Goal: Understand process/instructions

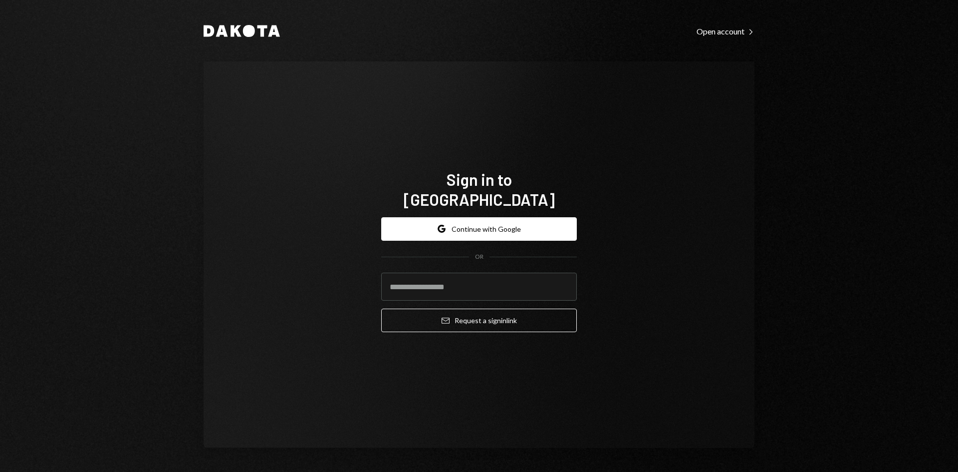
click at [503, 209] on div "Google Continue with Google OR Email Request a sign in link" at bounding box center [479, 274] width 196 height 131
click at [497, 224] on button "Google Continue with Google" at bounding box center [479, 228] width 196 height 23
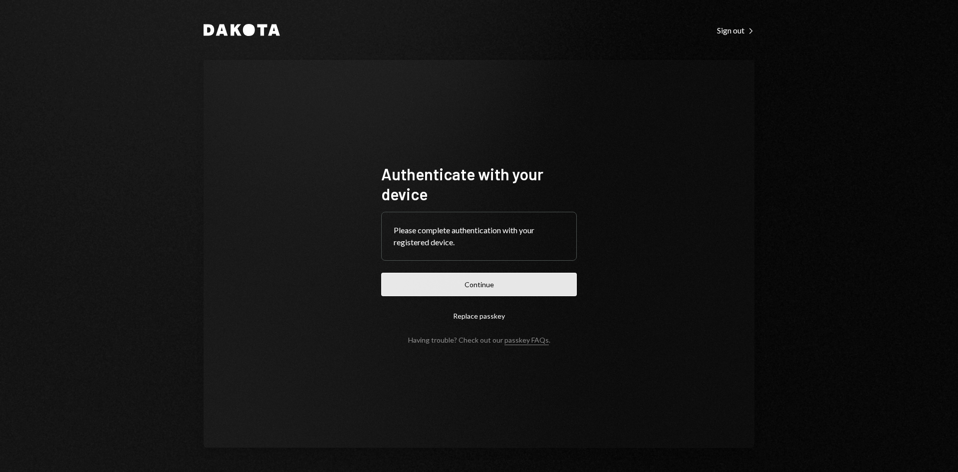
click at [467, 289] on button "Continue" at bounding box center [479, 284] width 196 height 23
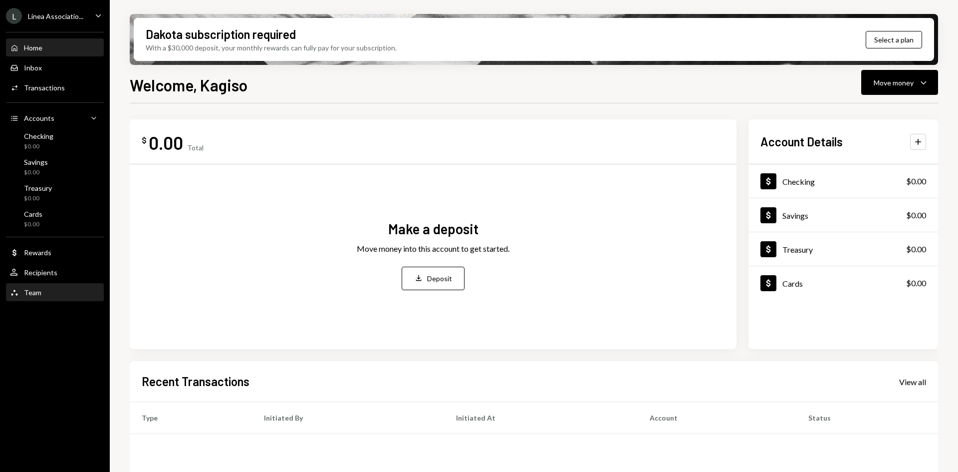
click at [34, 293] on div "Team" at bounding box center [32, 292] width 17 height 8
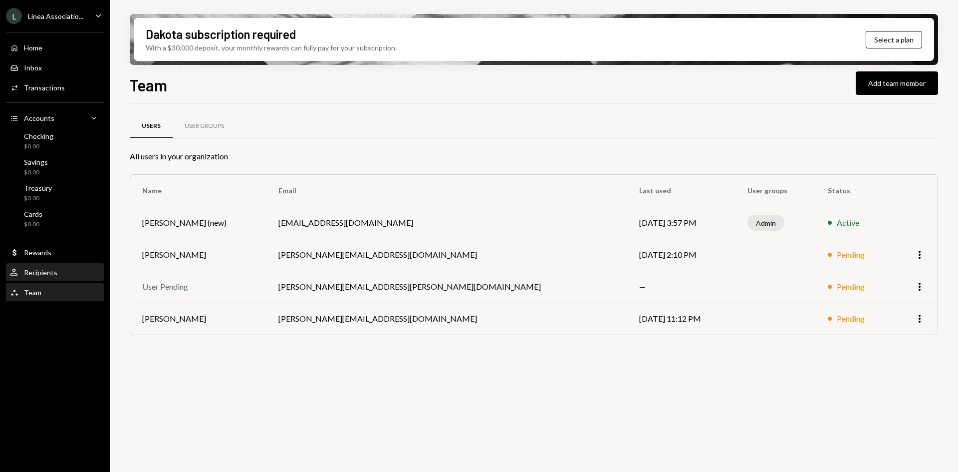
click at [40, 266] on div "User Recipients" at bounding box center [55, 272] width 90 height 17
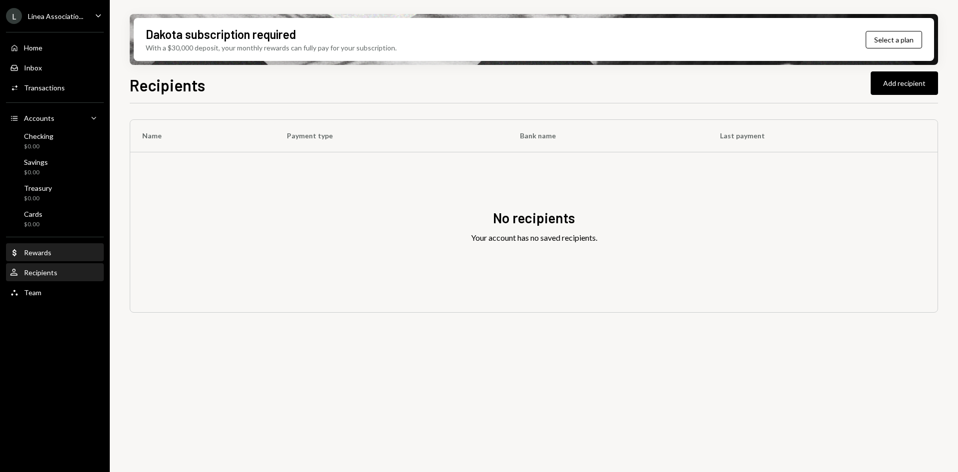
click at [41, 257] on div "Dollar Rewards" at bounding box center [30, 252] width 41 height 9
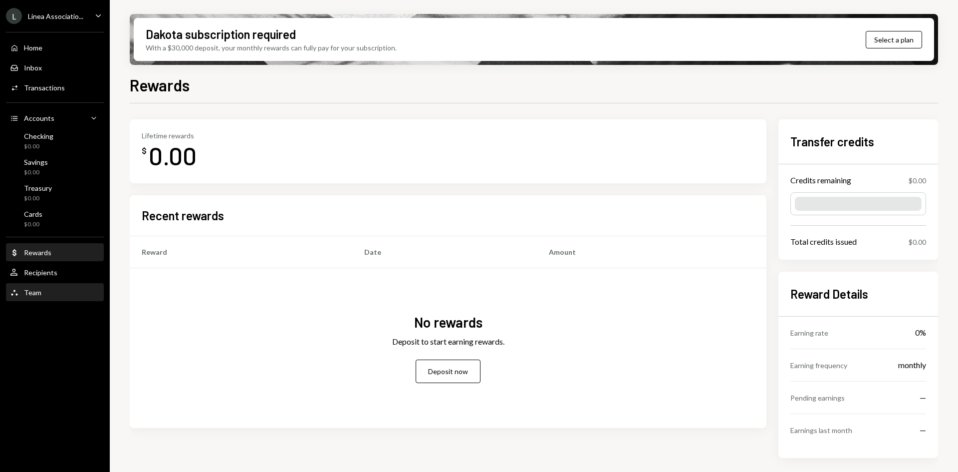
click at [70, 286] on div "Team Team" at bounding box center [55, 292] width 90 height 17
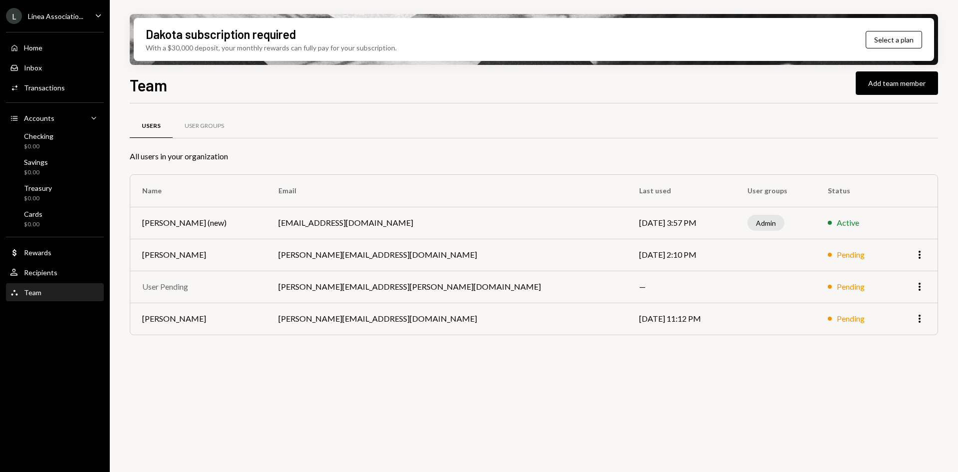
click at [907, 95] on div "Team Add team member Users User Groups All users in your organization Name Emai…" at bounding box center [534, 302] width 809 height 458
click at [898, 89] on button "Add team member" at bounding box center [897, 82] width 82 height 23
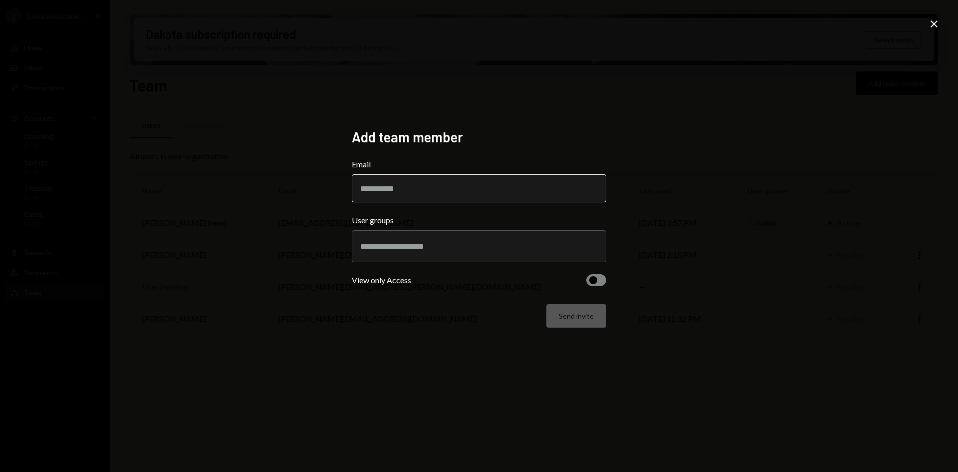
click at [459, 197] on input "Email" at bounding box center [479, 188] width 255 height 28
paste input "**********"
type input "**********"
click at [430, 247] on input "text" at bounding box center [479, 246] width 238 height 9
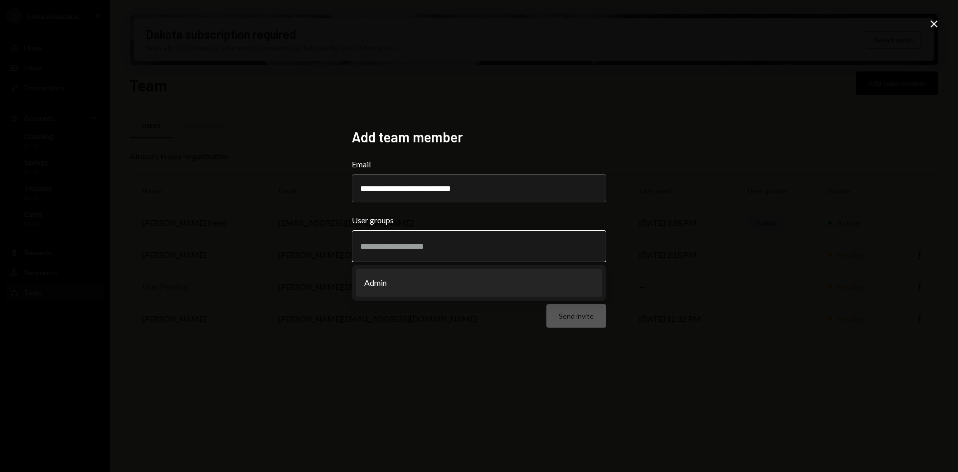
click at [420, 286] on li "Admin" at bounding box center [479, 283] width 246 height 28
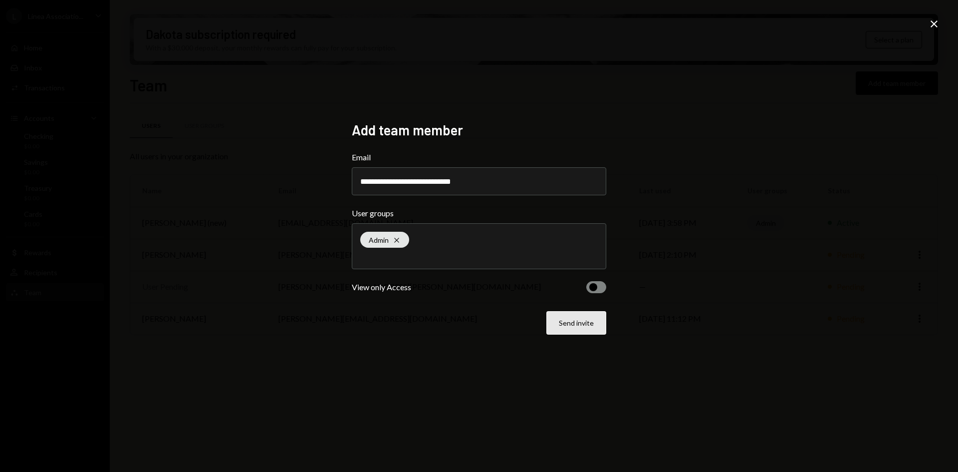
click at [580, 321] on button "Send invite" at bounding box center [577, 322] width 60 height 23
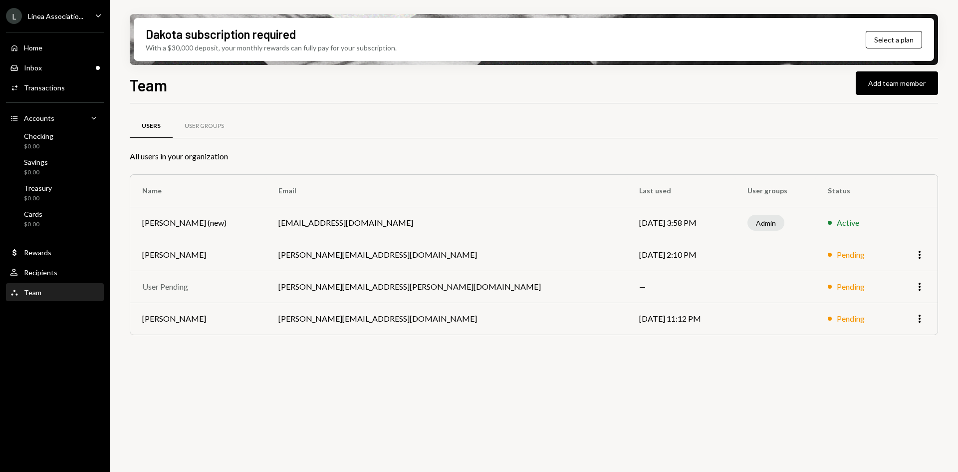
click at [56, 298] on div "Team Team" at bounding box center [55, 292] width 90 height 17
click at [62, 281] on div "User Recipients" at bounding box center [55, 272] width 90 height 17
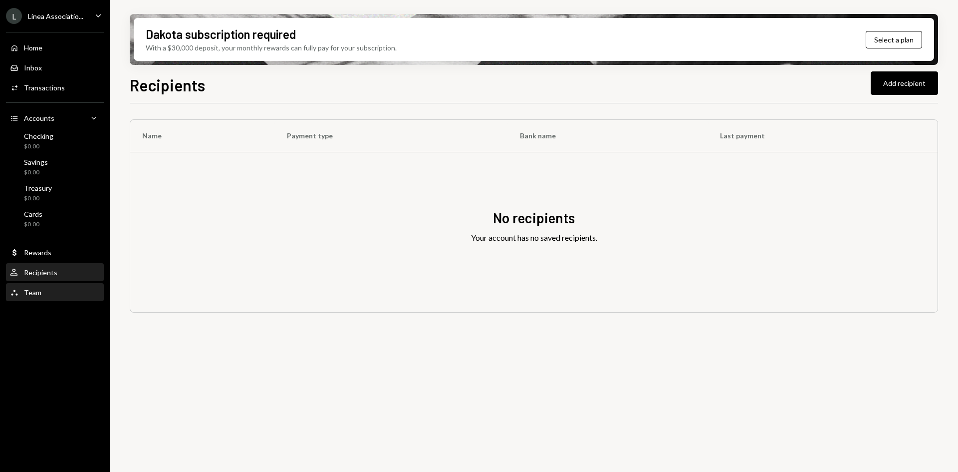
click at [61, 296] on div "Team Team" at bounding box center [55, 292] width 90 height 9
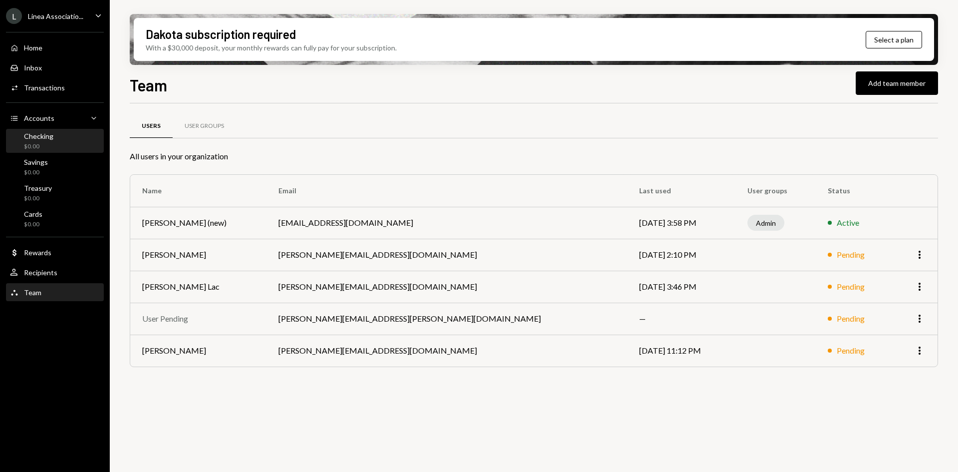
click at [50, 146] on div "$0.00" at bounding box center [38, 146] width 29 height 8
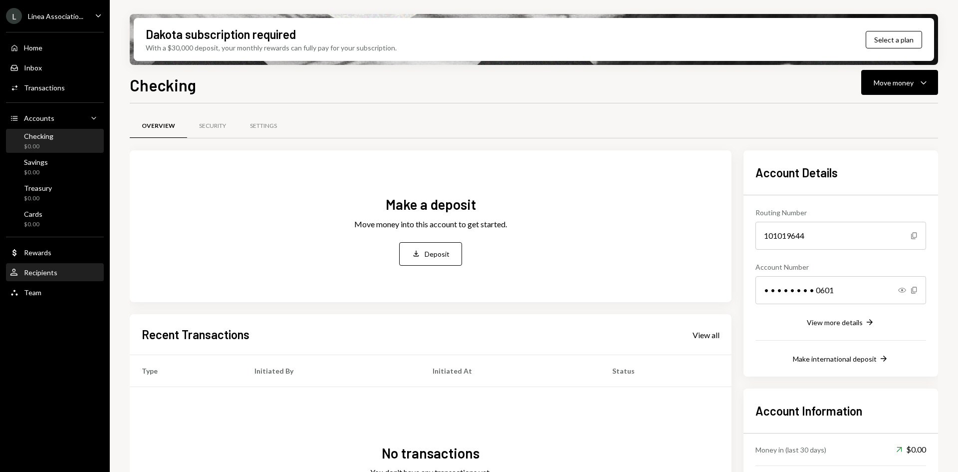
click at [43, 270] on div "Recipients" at bounding box center [40, 272] width 33 height 8
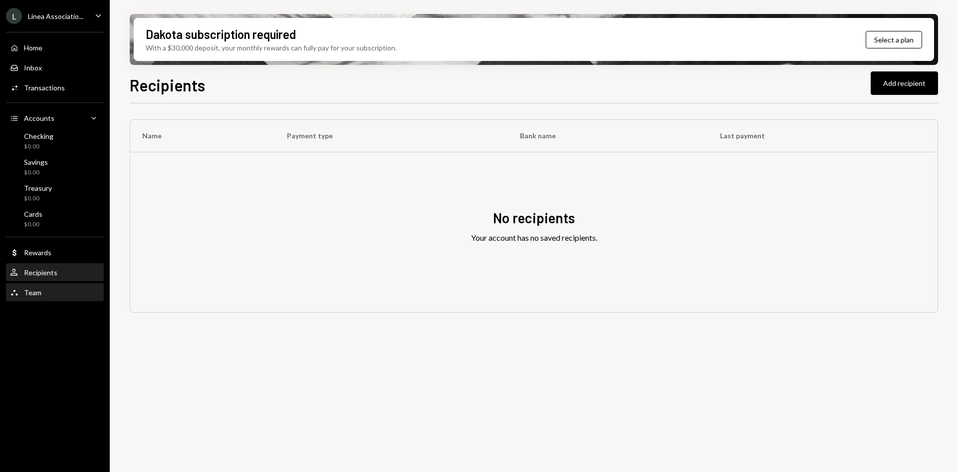
click at [45, 293] on div "Team Team" at bounding box center [55, 292] width 90 height 9
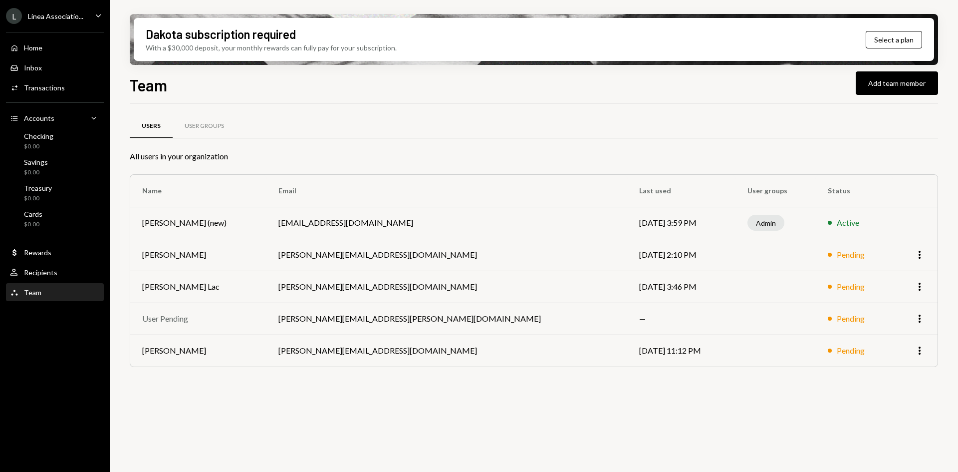
click at [45, 282] on div "Home Home Inbox Inbox Activities Transactions Accounts Accounts Caret Down Chec…" at bounding box center [55, 164] width 110 height 277
click at [43, 273] on div "Recipients" at bounding box center [40, 272] width 33 height 8
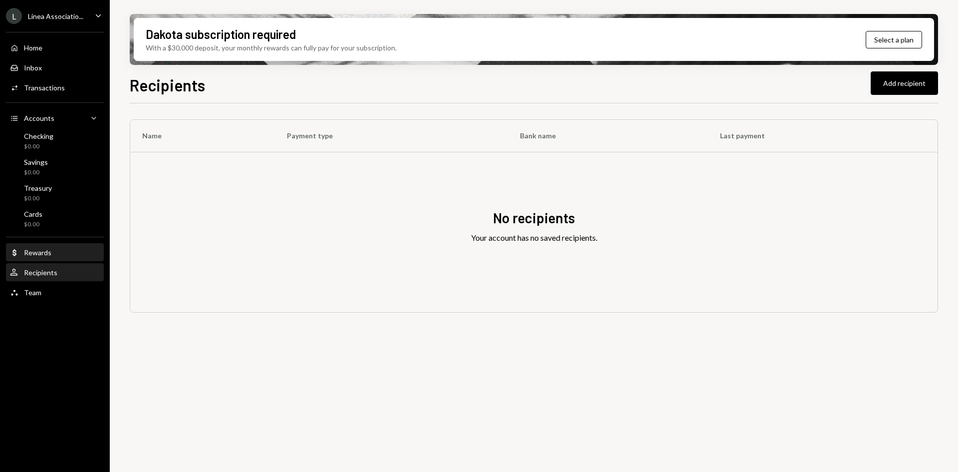
click at [40, 251] on div "Rewards" at bounding box center [37, 252] width 27 height 8
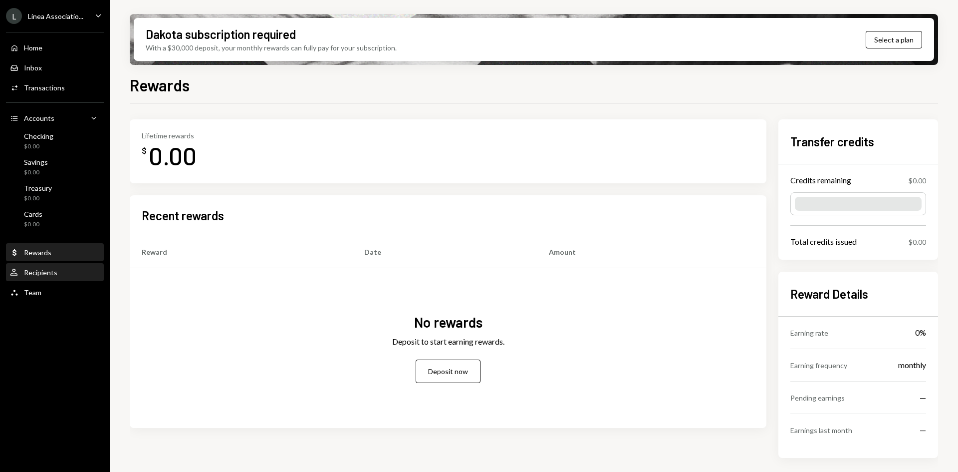
click at [42, 275] on div "Recipients" at bounding box center [40, 272] width 33 height 8
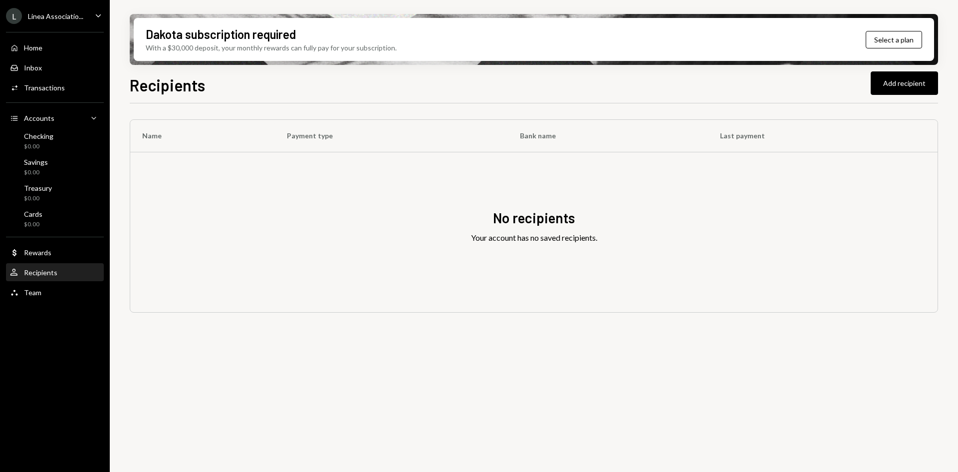
click at [41, 280] on div "User Recipients" at bounding box center [55, 272] width 90 height 17
click at [44, 292] on div "Team Team" at bounding box center [55, 292] width 90 height 9
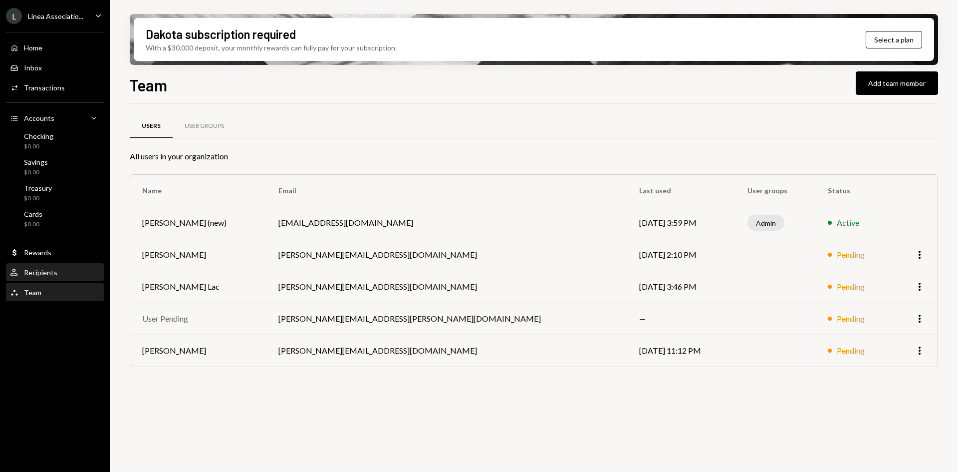
click at [40, 277] on div "User Recipients" at bounding box center [55, 272] width 90 height 17
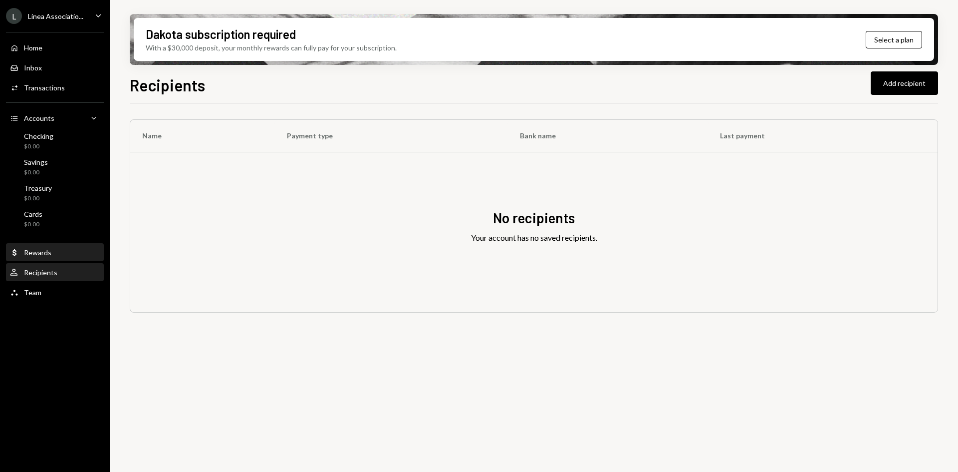
click at [41, 255] on div "Rewards" at bounding box center [37, 252] width 27 height 8
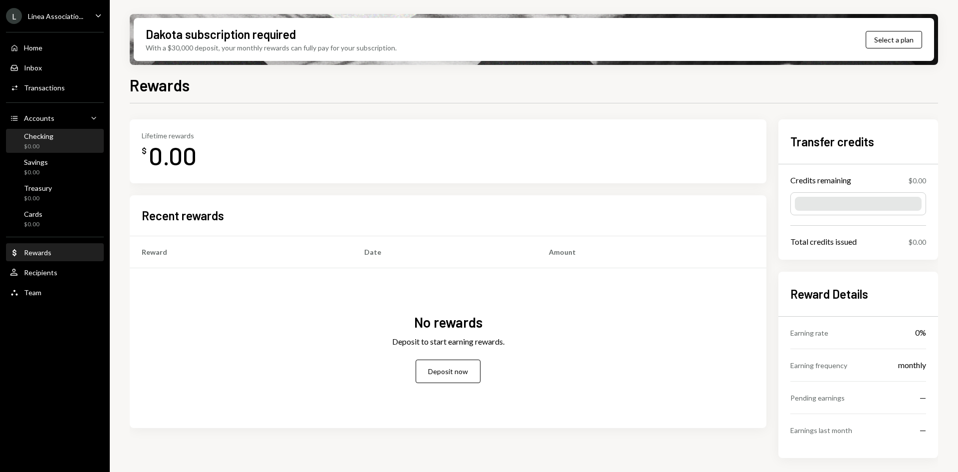
click at [48, 132] on div "Checking" at bounding box center [38, 136] width 29 height 8
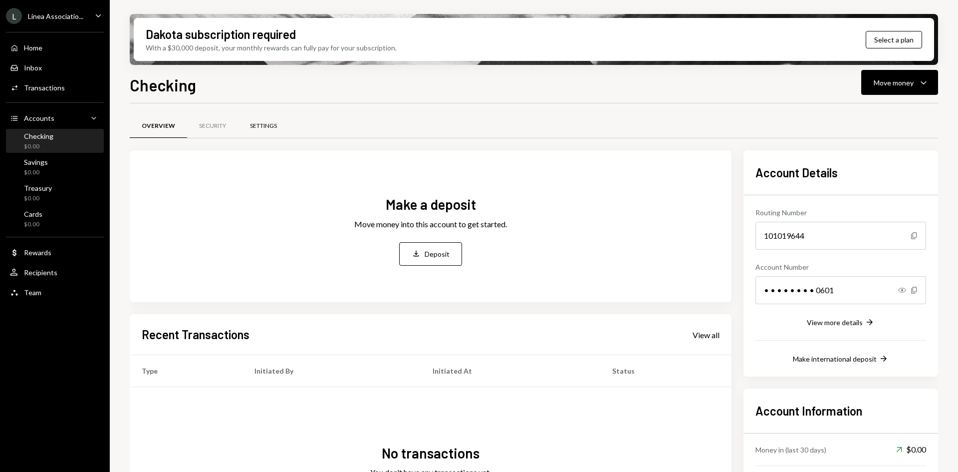
click at [271, 124] on div "Settings" at bounding box center [263, 126] width 27 height 8
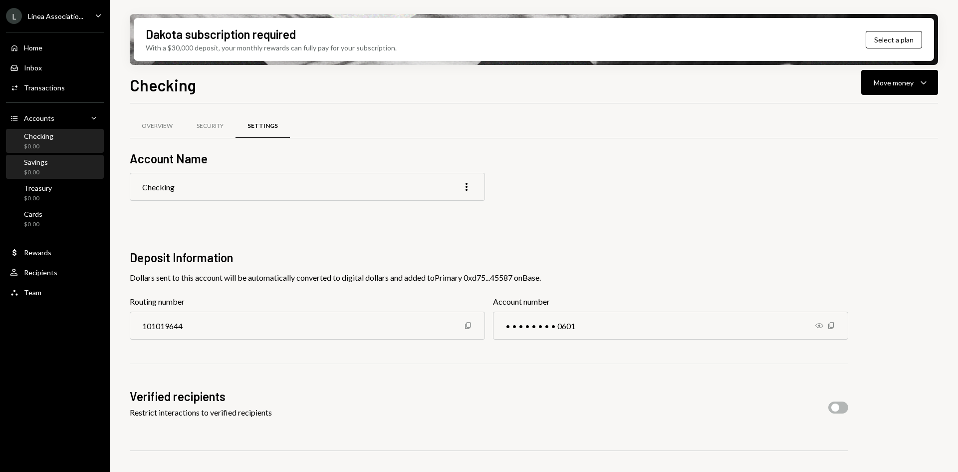
click at [56, 164] on div "Savings $0.00" at bounding box center [55, 167] width 90 height 19
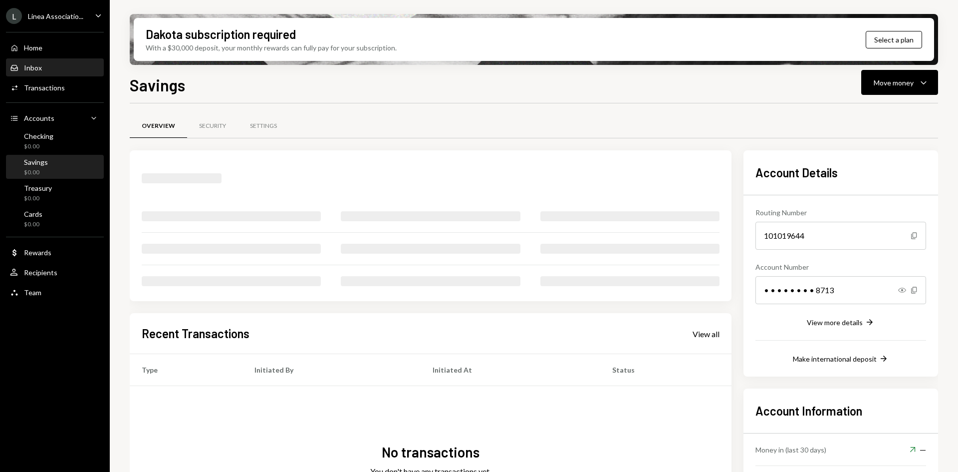
click at [46, 72] on div "Inbox Inbox" at bounding box center [55, 67] width 90 height 17
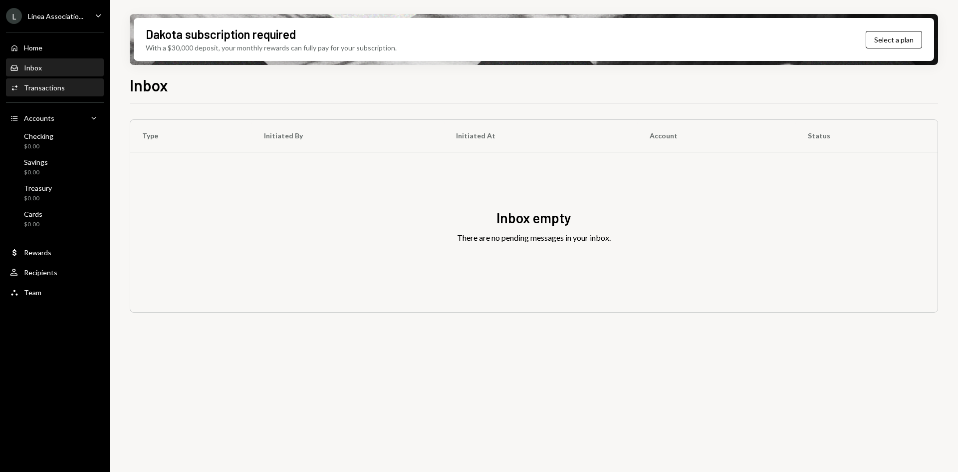
click at [48, 84] on div "Transactions" at bounding box center [44, 87] width 41 height 8
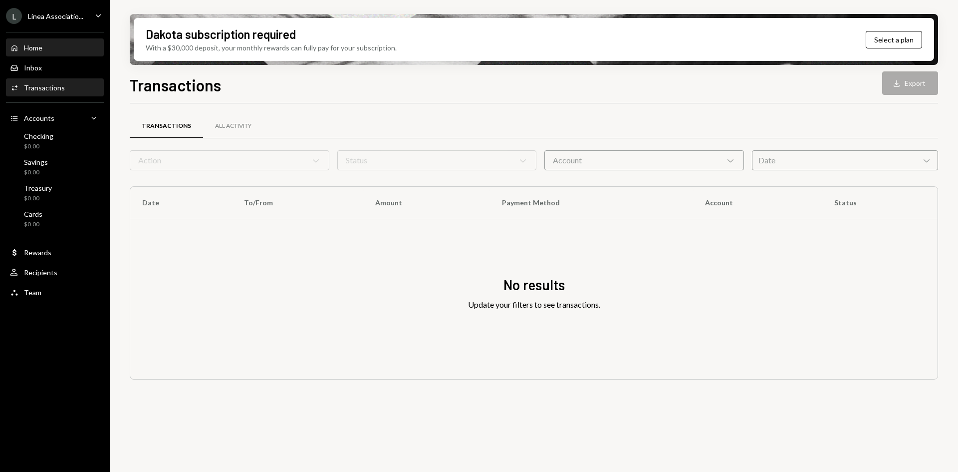
click at [45, 54] on div "Home Home" at bounding box center [55, 47] width 90 height 17
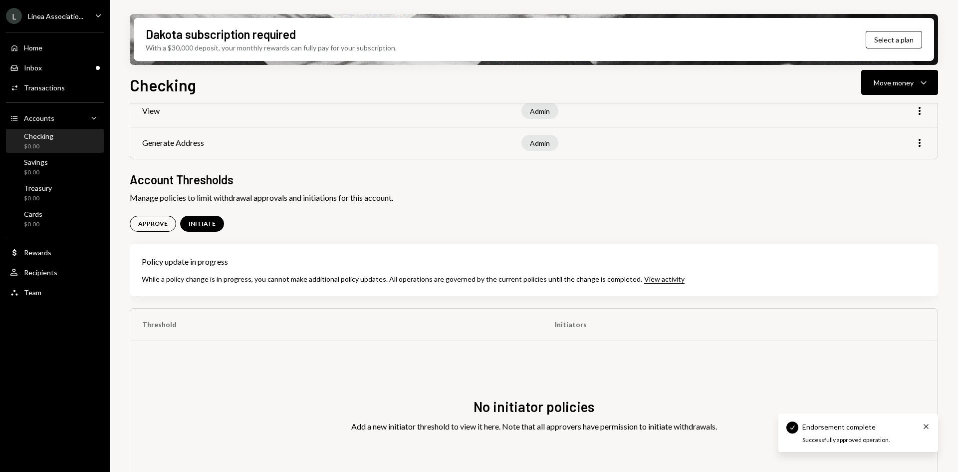
scroll to position [170, 0]
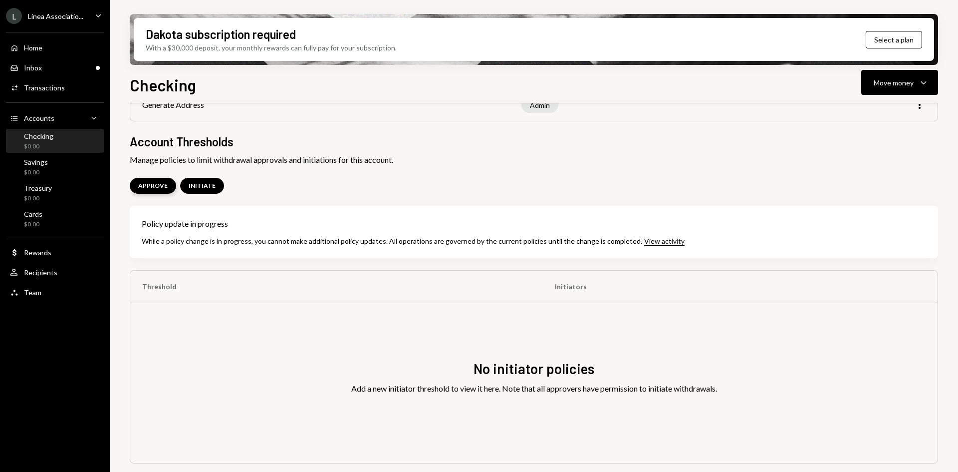
click at [162, 183] on div "APPROVE" at bounding box center [152, 186] width 29 height 8
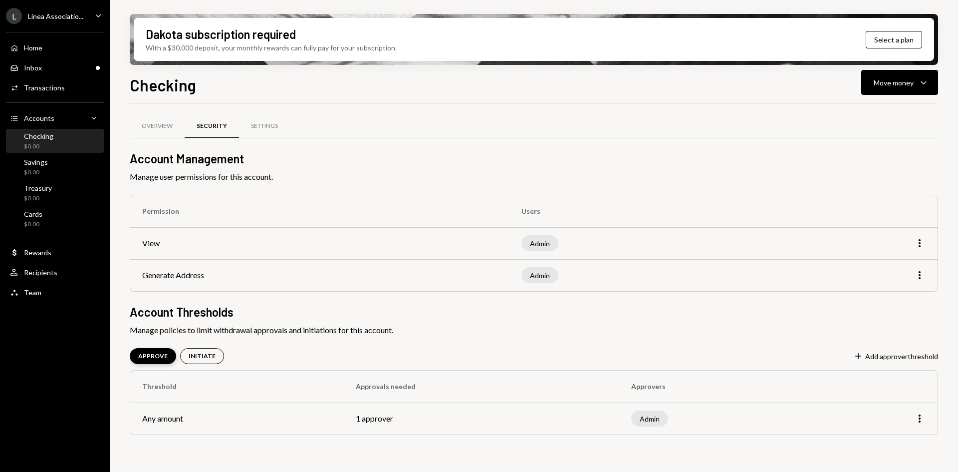
scroll to position [0, 0]
click at [202, 348] on div "INITIATE" at bounding box center [202, 356] width 44 height 16
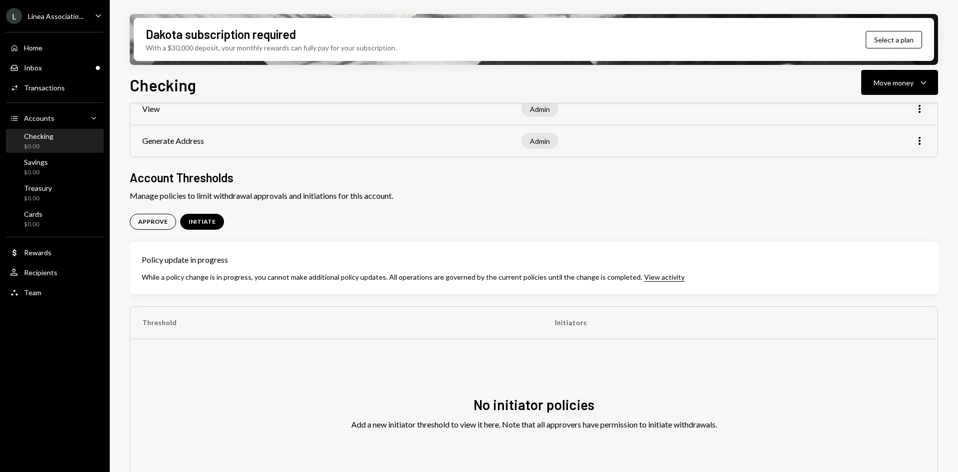
scroll to position [150, 0]
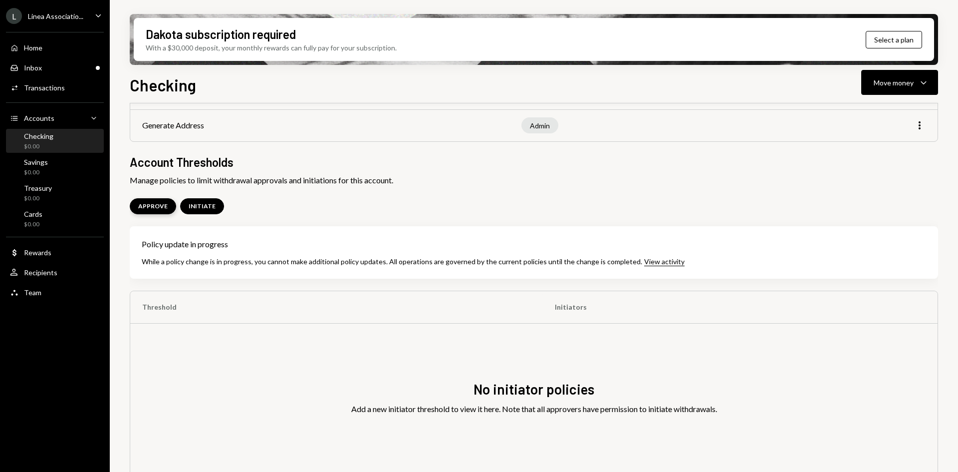
click at [149, 207] on div "APPROVE" at bounding box center [152, 206] width 29 height 8
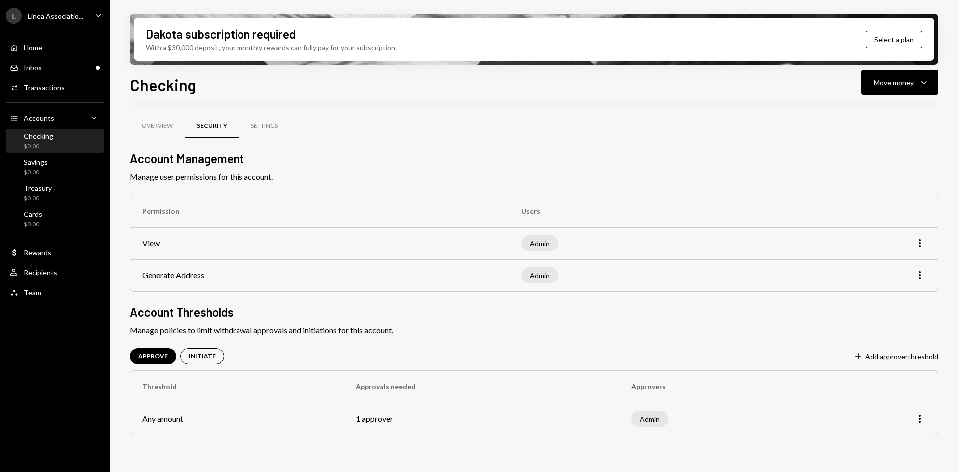
scroll to position [0, 0]
click at [59, 73] on div "Inbox Inbox" at bounding box center [55, 67] width 90 height 17
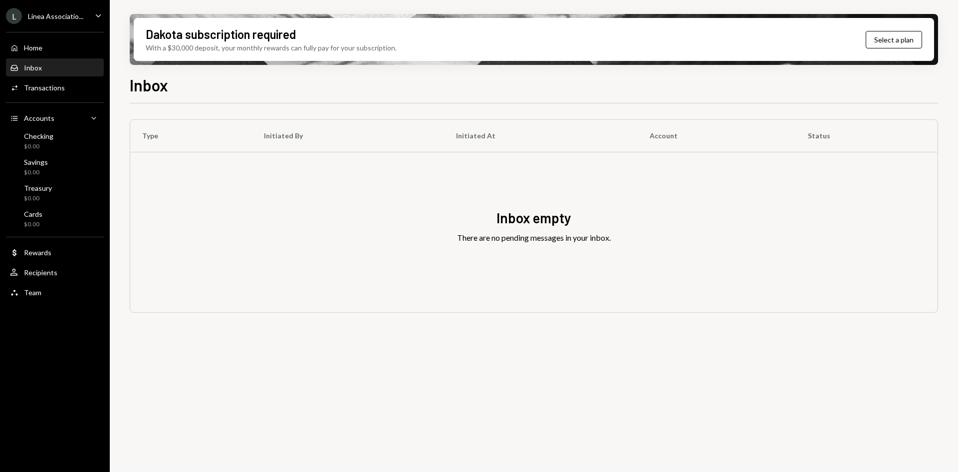
click at [53, 262] on div "Home Home Inbox Inbox Activities Transactions Accounts Accounts Caret Down Chec…" at bounding box center [55, 164] width 110 height 277
click at [57, 274] on div "User Recipients" at bounding box center [55, 272] width 90 height 9
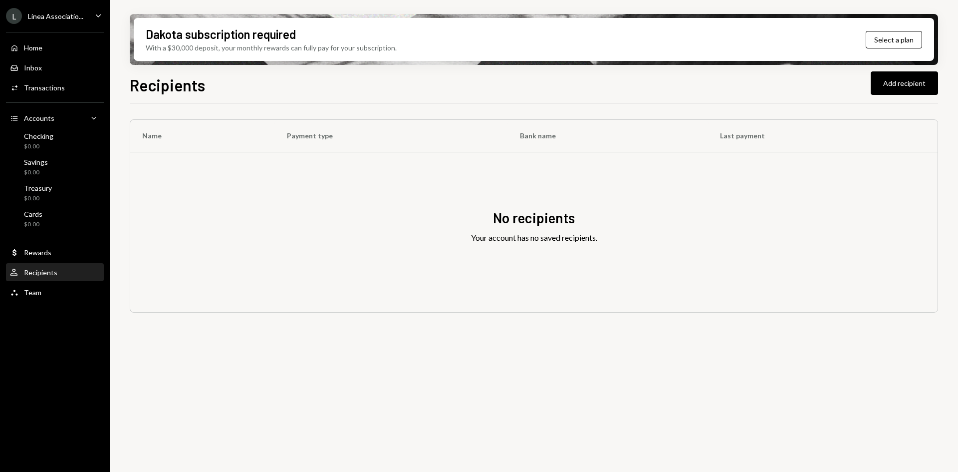
click at [55, 279] on div "User Recipients" at bounding box center [55, 272] width 90 height 17
click at [32, 291] on div "Team" at bounding box center [32, 292] width 17 height 8
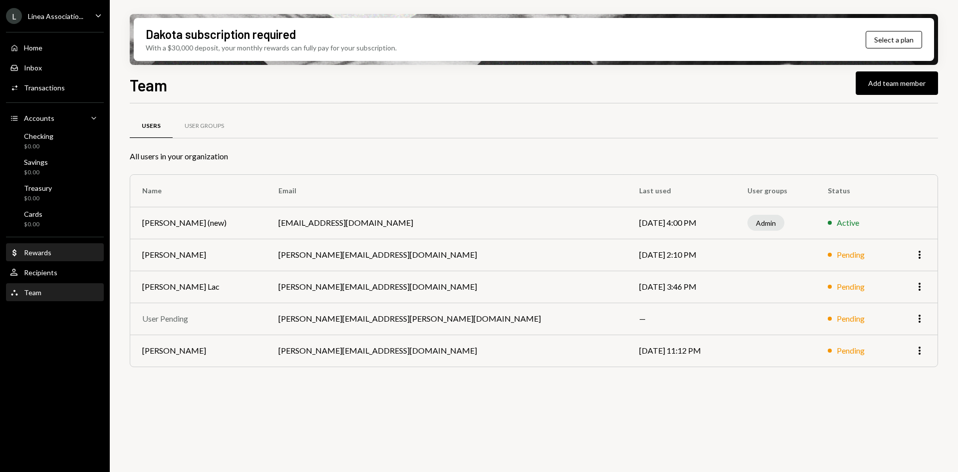
click at [41, 248] on div "Dollar Rewards" at bounding box center [30, 252] width 41 height 9
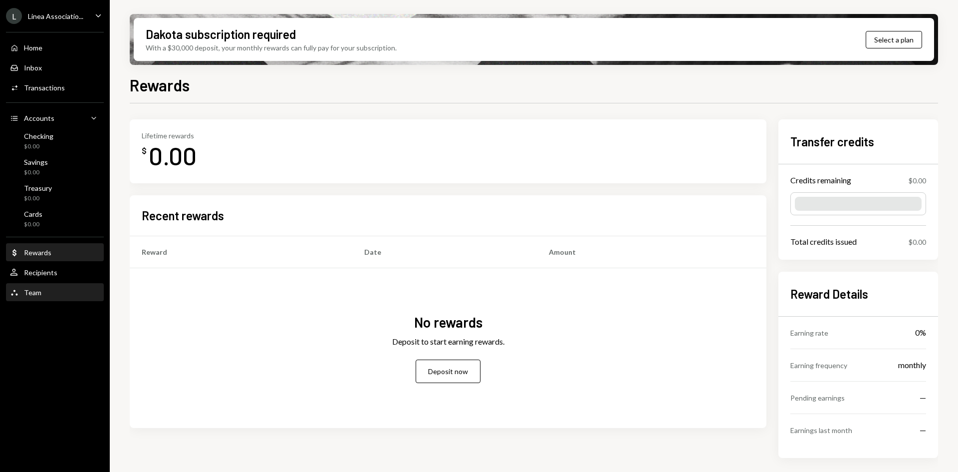
click at [43, 286] on div "Team Team" at bounding box center [55, 292] width 90 height 17
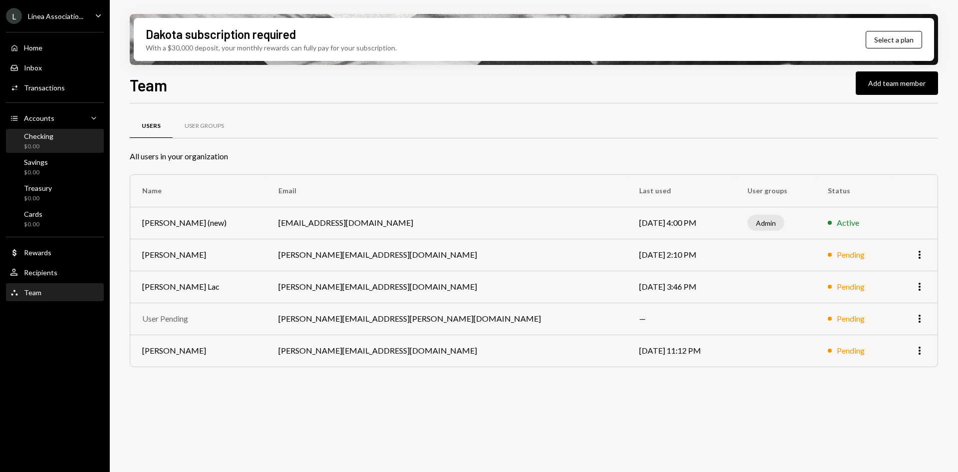
click at [42, 142] on div "$0.00" at bounding box center [38, 146] width 29 height 8
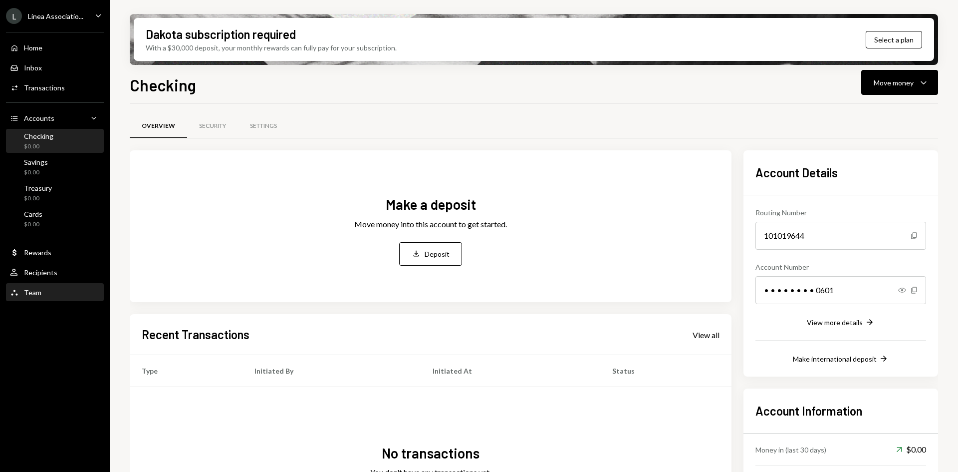
click at [36, 295] on div "Team" at bounding box center [32, 292] width 17 height 8
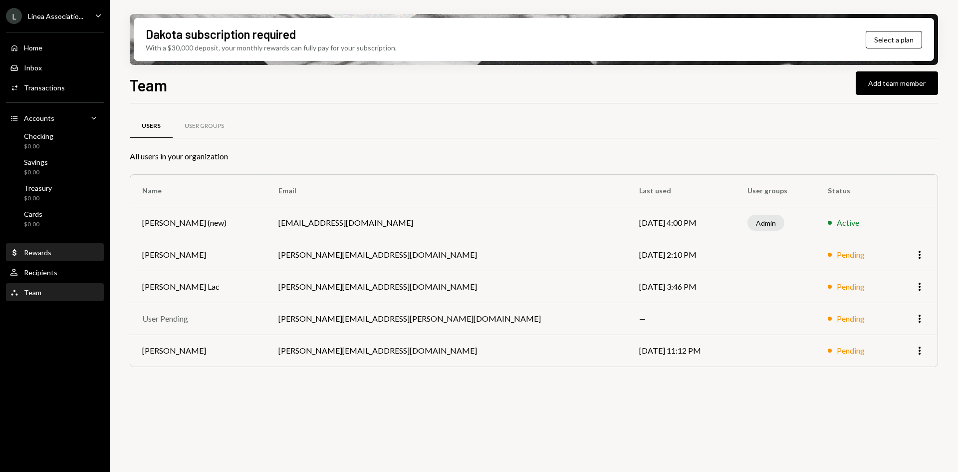
click at [51, 252] on div "Dollar Rewards" at bounding box center [55, 252] width 90 height 9
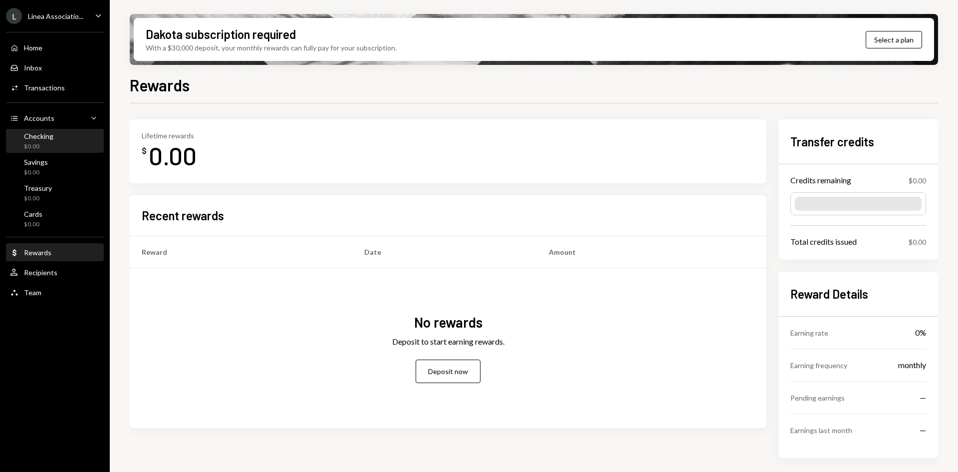
click at [54, 138] on div "Checking $0.00" at bounding box center [55, 141] width 90 height 19
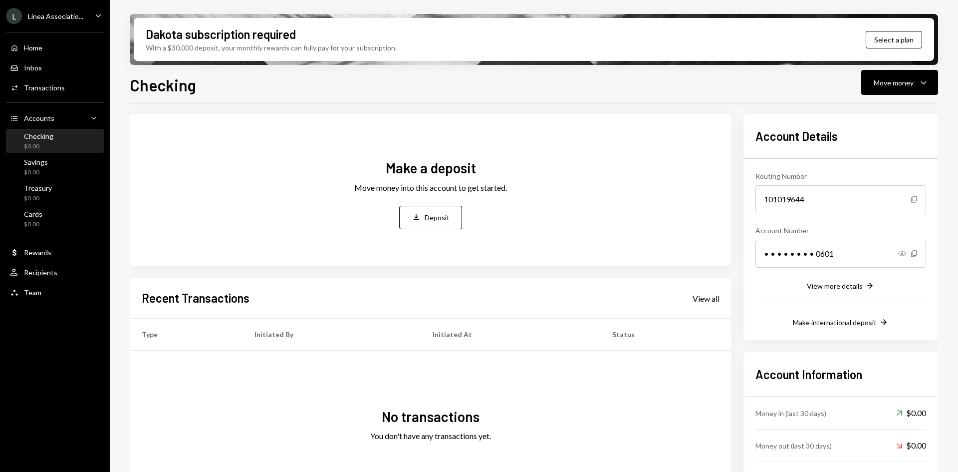
scroll to position [83, 0]
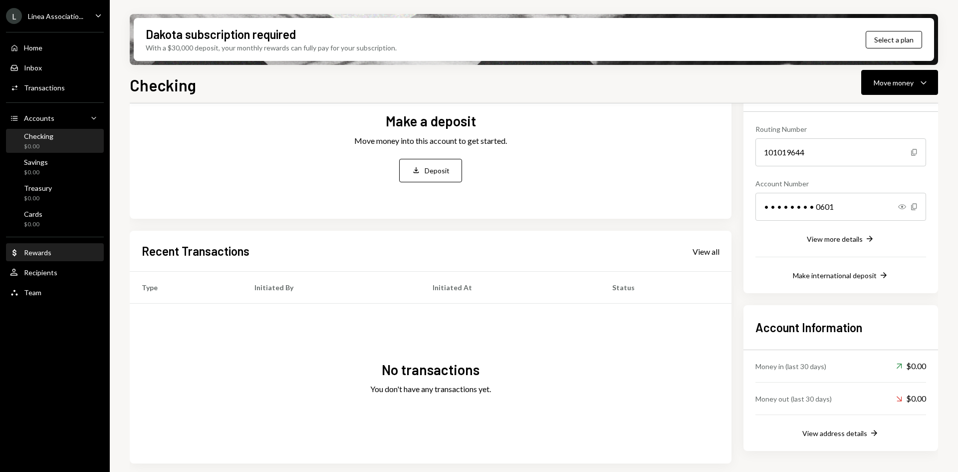
click at [59, 261] on div "Dollar Rewards" at bounding box center [55, 252] width 90 height 17
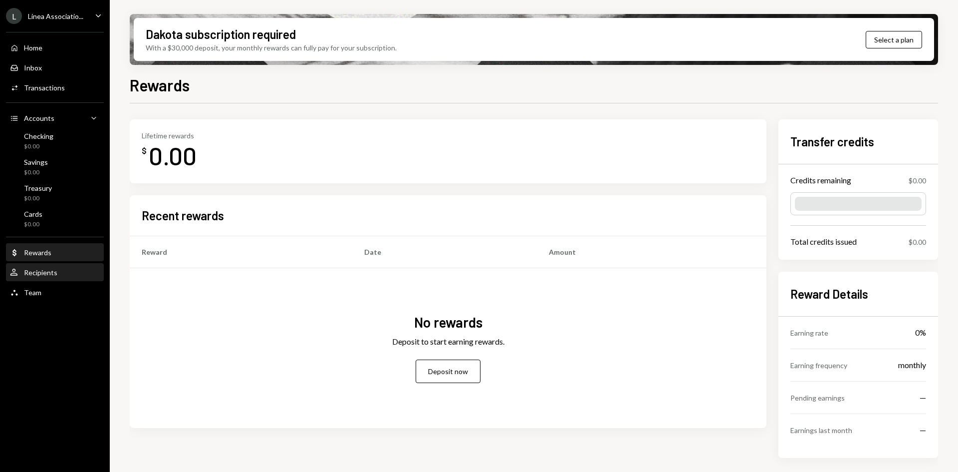
click at [53, 271] on div "Recipients" at bounding box center [40, 272] width 33 height 8
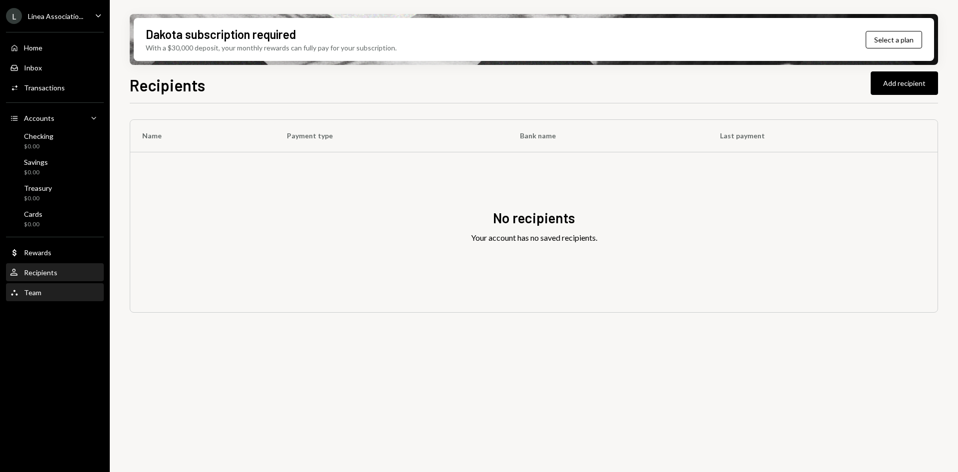
click at [44, 286] on div "Team Team" at bounding box center [55, 292] width 90 height 17
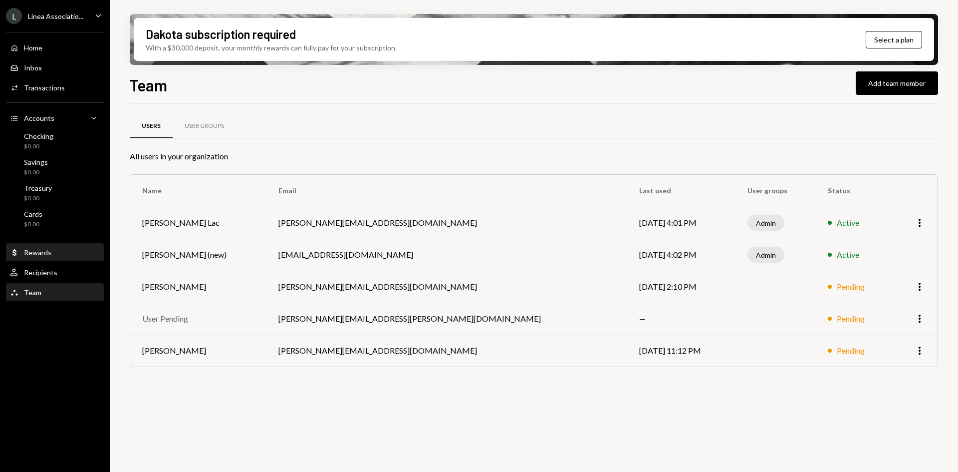
click at [40, 257] on div "Dollar Rewards" at bounding box center [55, 252] width 90 height 17
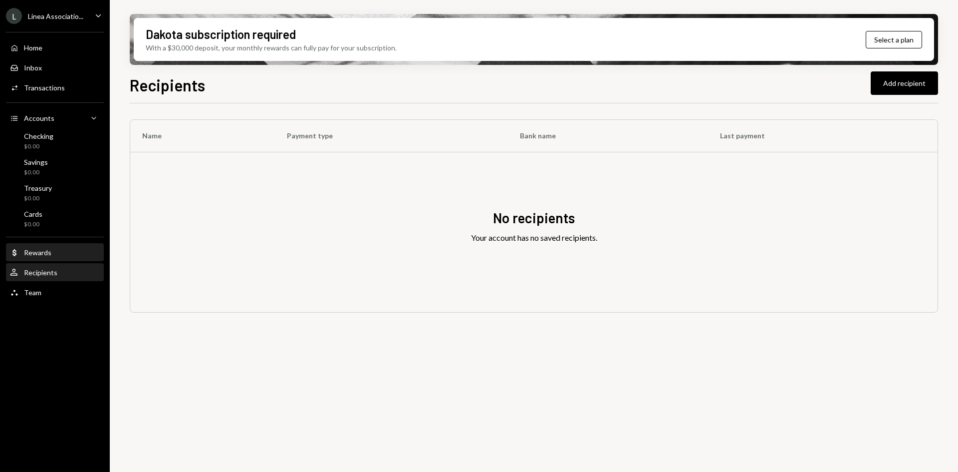
click at [55, 257] on div "Dollar Rewards" at bounding box center [55, 252] width 90 height 9
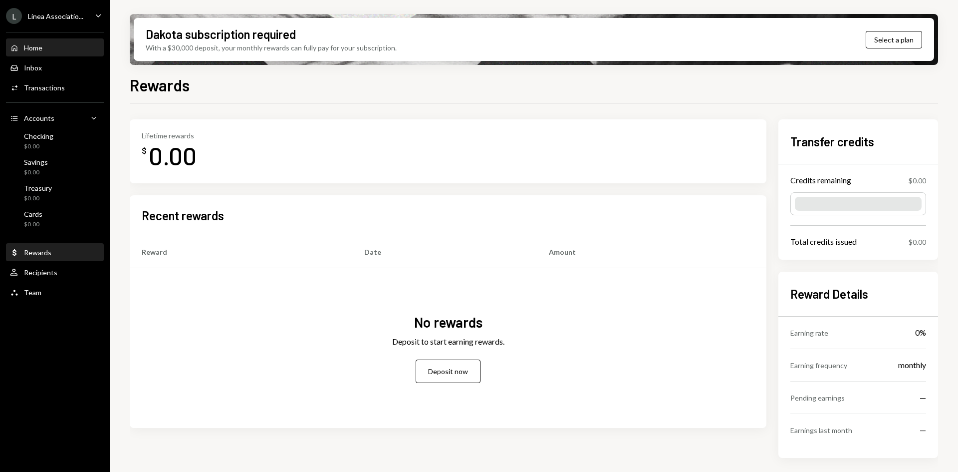
click at [59, 48] on div "Home Home" at bounding box center [55, 47] width 90 height 9
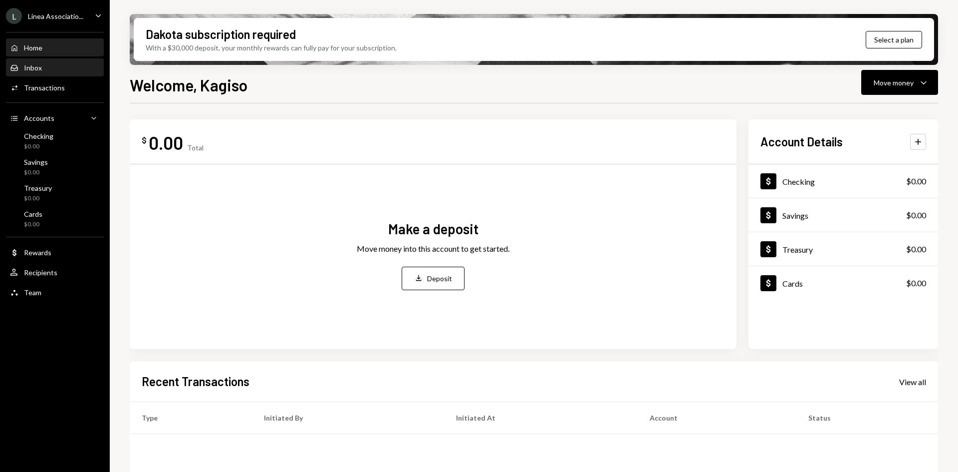
click at [60, 65] on div "Inbox Inbox" at bounding box center [55, 67] width 90 height 9
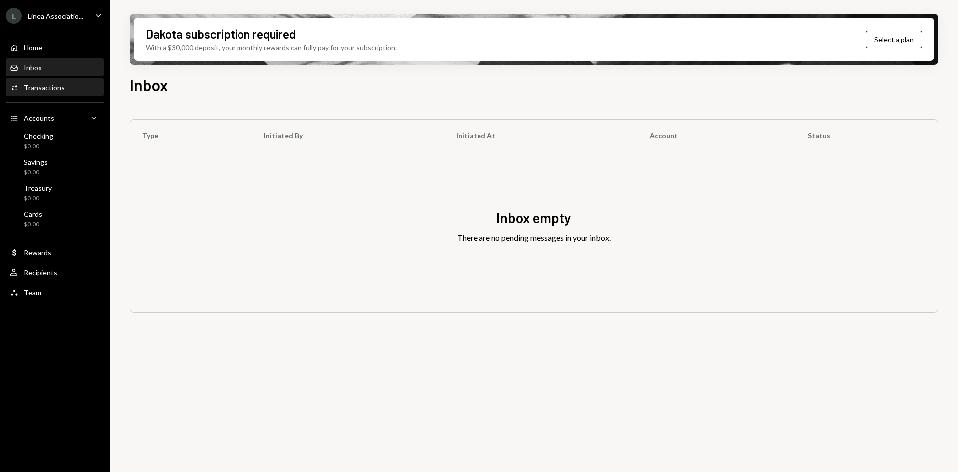
click at [61, 86] on div "Transactions" at bounding box center [44, 87] width 41 height 8
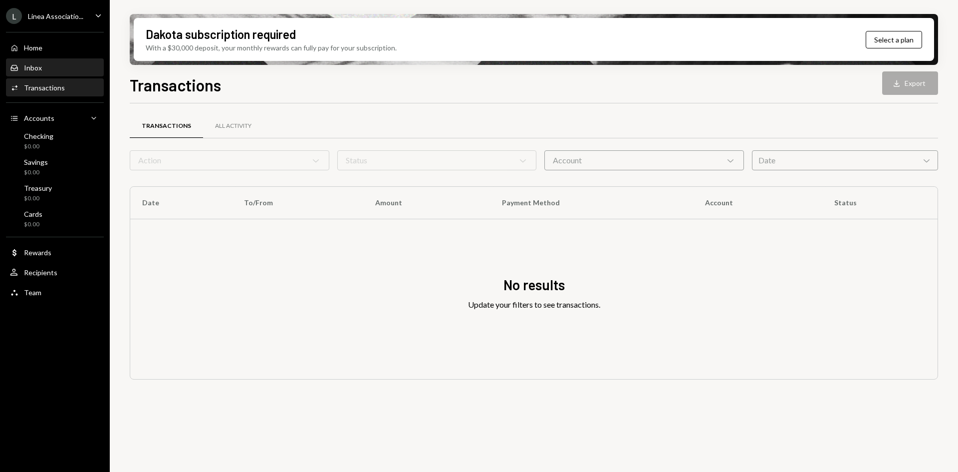
click at [60, 73] on div "Inbox Inbox" at bounding box center [55, 67] width 90 height 17
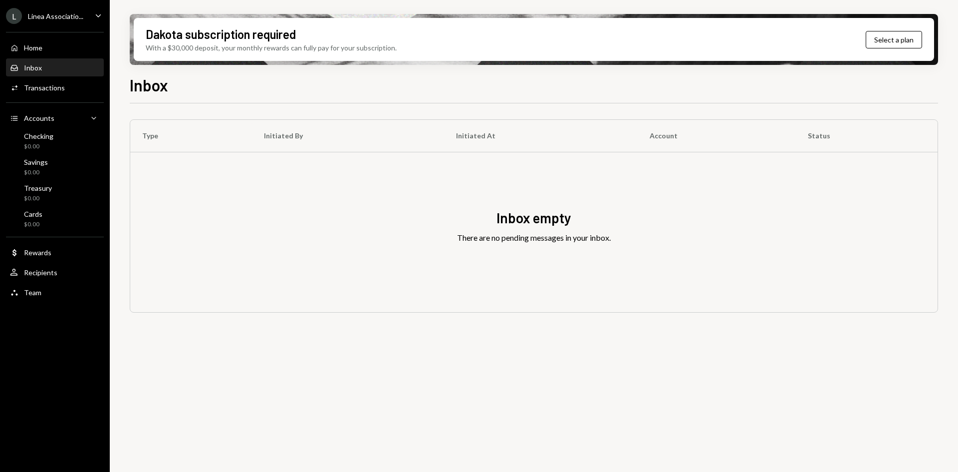
click at [56, 62] on div "Inbox Inbox" at bounding box center [55, 67] width 90 height 17
click at [56, 51] on div "Home Home" at bounding box center [55, 47] width 90 height 9
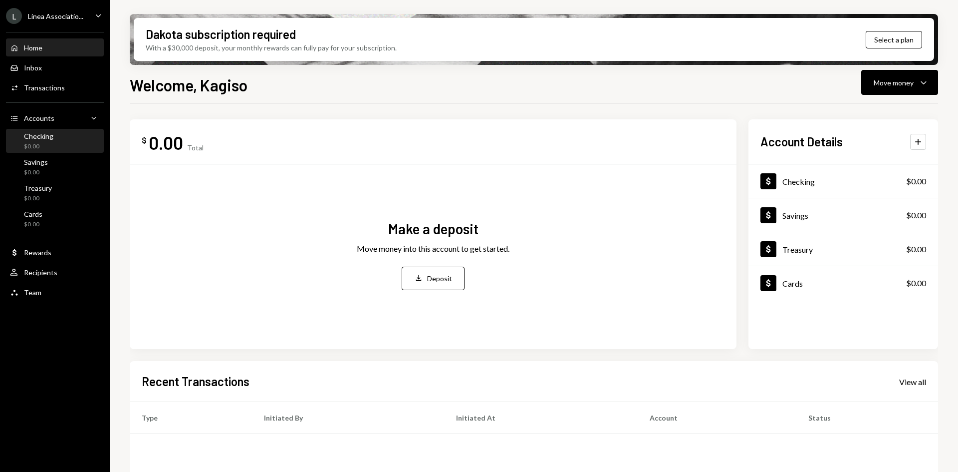
click at [68, 132] on div "Checking $0.00" at bounding box center [55, 141] width 90 height 19
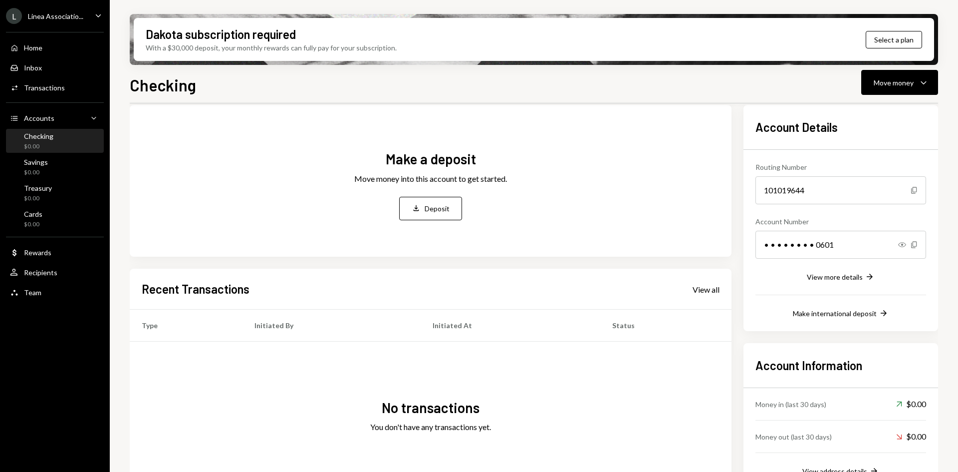
scroll to position [83, 0]
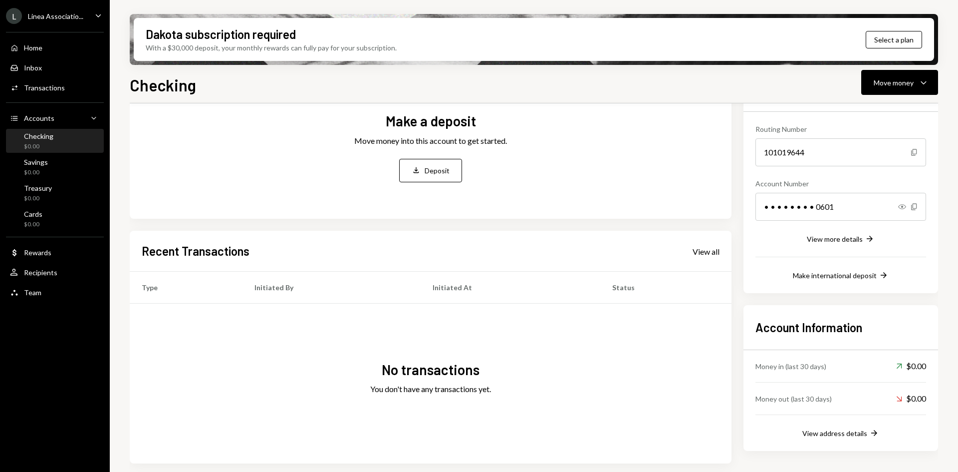
click at [63, 136] on div "Checking $0.00" at bounding box center [55, 141] width 90 height 19
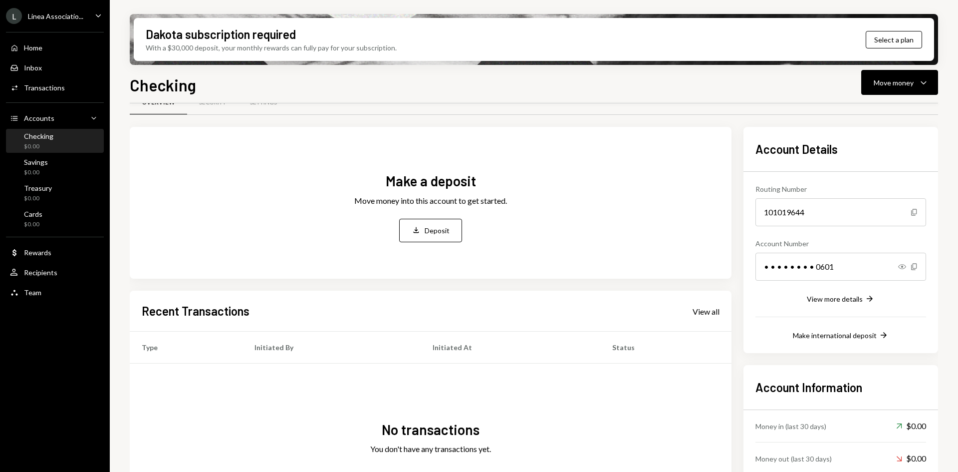
scroll to position [0, 0]
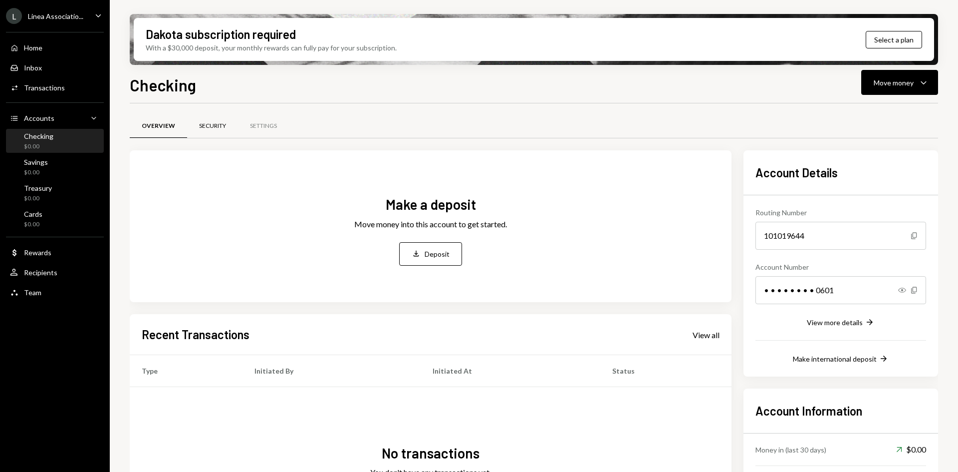
click at [210, 124] on div "Security" at bounding box center [212, 126] width 27 height 8
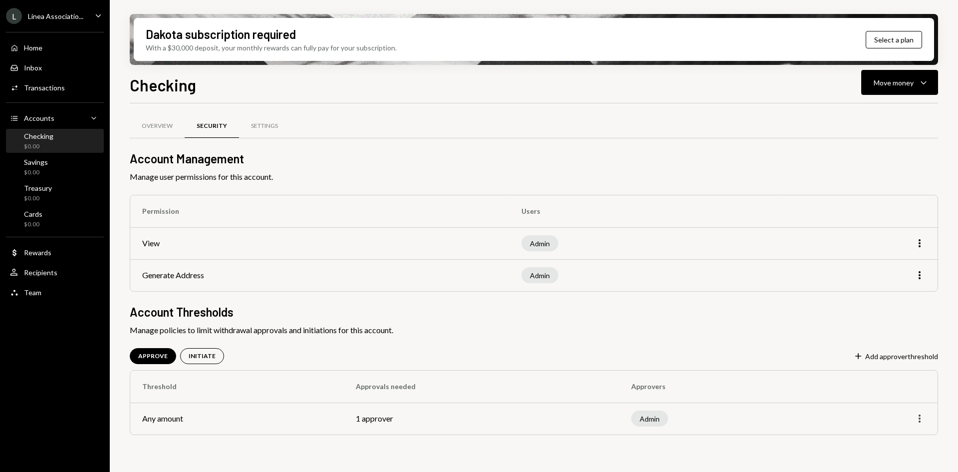
click at [921, 415] on icon "More" at bounding box center [920, 418] width 12 height 12
click at [898, 444] on div "Edit" at bounding box center [897, 439] width 50 height 17
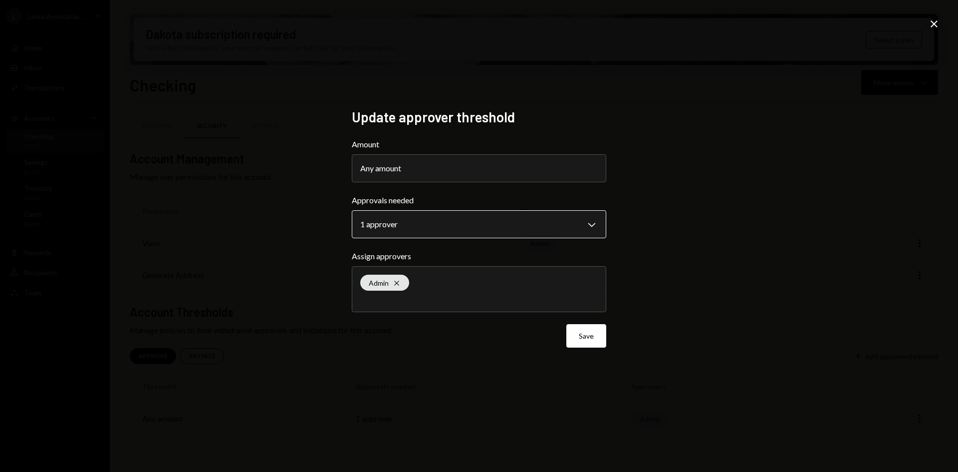
click at [544, 225] on body "**********" at bounding box center [479, 236] width 958 height 472
select select "*"
click at [587, 337] on button "Save" at bounding box center [587, 335] width 40 height 23
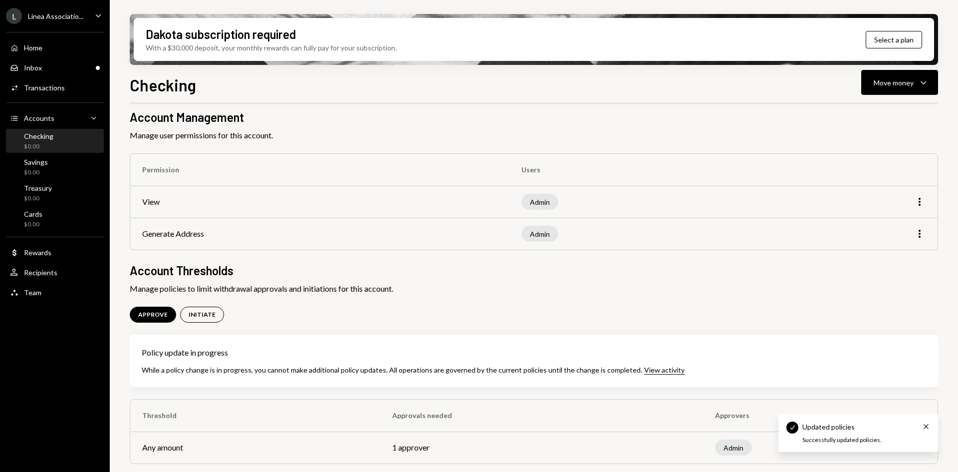
scroll to position [42, 0]
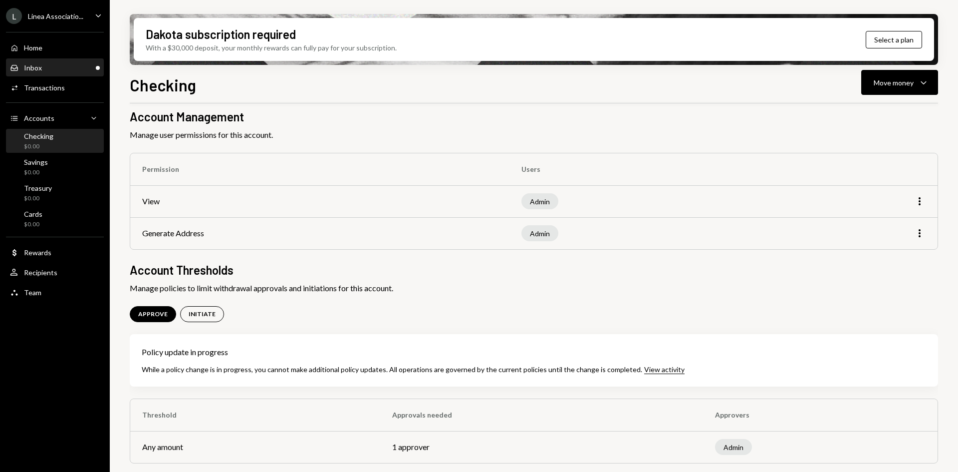
click at [62, 65] on div "Inbox Inbox" at bounding box center [55, 67] width 90 height 9
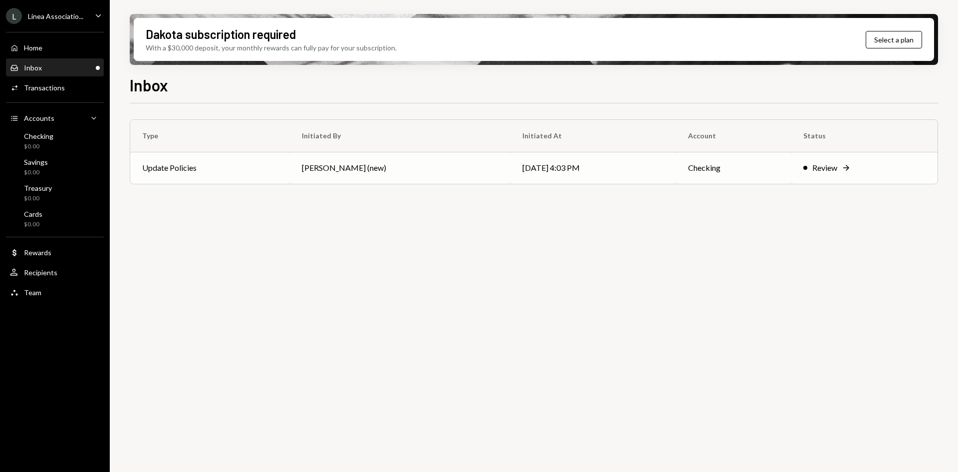
click at [428, 154] on td "Kagiso Mello (new)" at bounding box center [400, 168] width 221 height 32
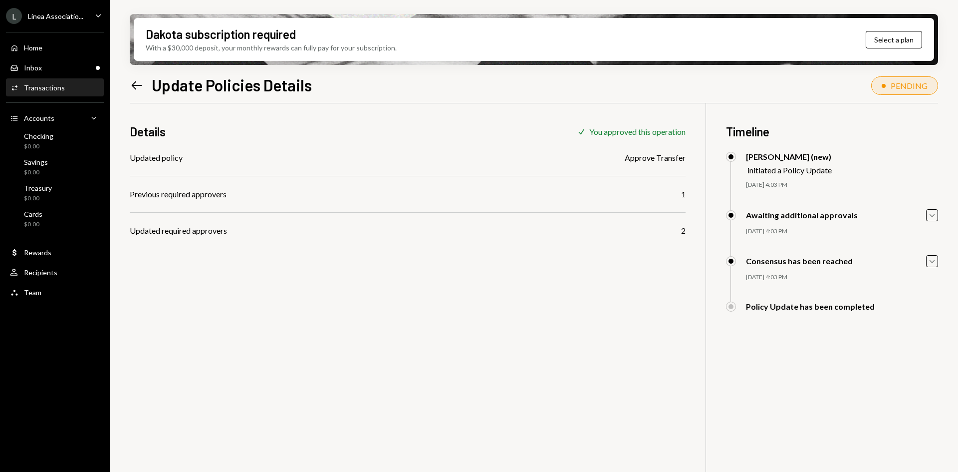
click at [940, 260] on div "Dakota subscription required With a $30,000 deposit, your monthly rewards can f…" at bounding box center [534, 236] width 849 height 472
click at [40, 65] on div "Inbox" at bounding box center [33, 67] width 18 height 8
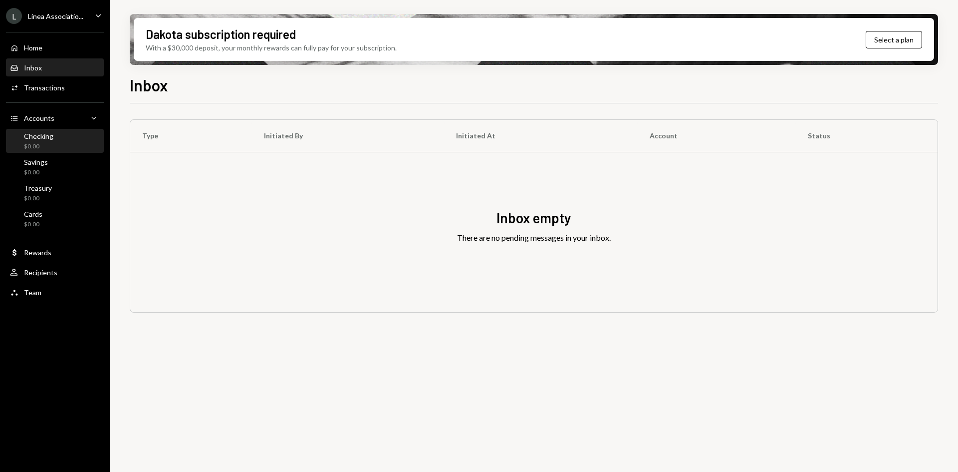
click at [44, 146] on div "$0.00" at bounding box center [38, 146] width 29 height 8
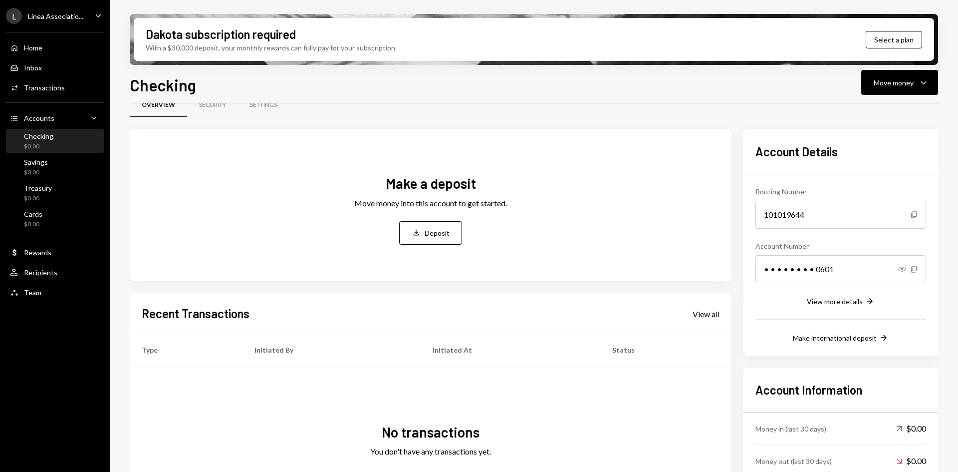
scroll to position [50, 0]
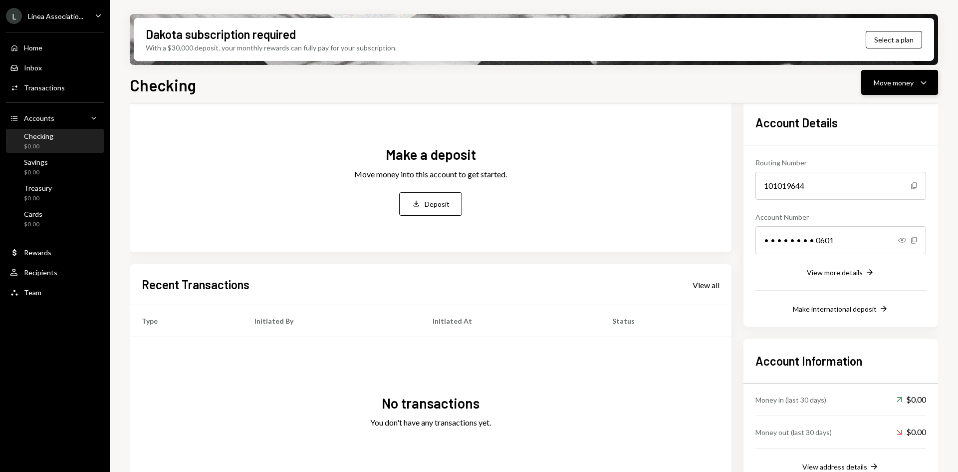
click at [925, 84] on icon "Caret Down" at bounding box center [924, 82] width 12 height 12
click at [878, 165] on div "Deposit Deposit" at bounding box center [885, 157] width 100 height 22
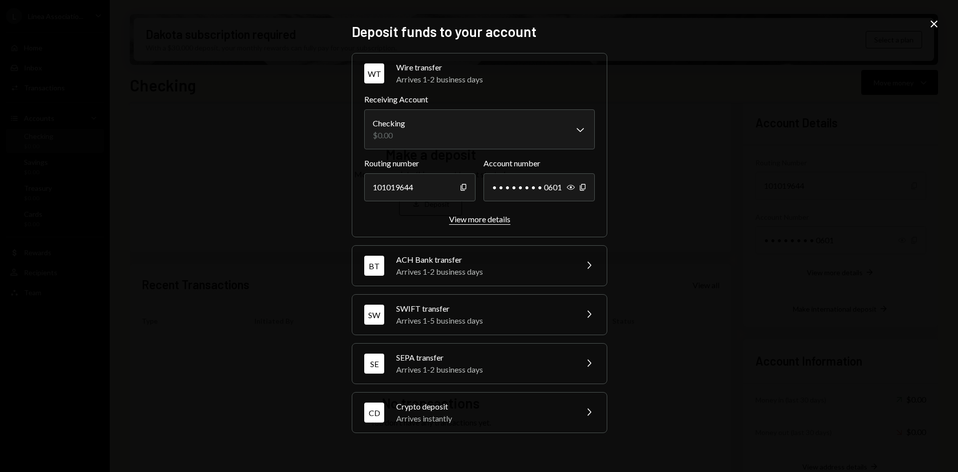
click at [488, 220] on div "View more details" at bounding box center [479, 218] width 61 height 9
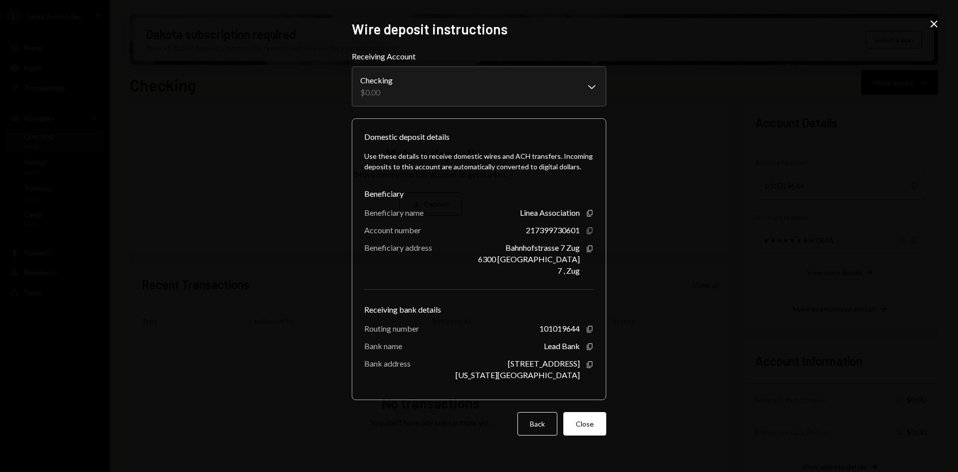
click at [588, 230] on icon "Copy" at bounding box center [590, 231] width 8 height 8
click at [592, 248] on icon "button" at bounding box center [589, 249] width 5 height 6
click at [547, 418] on button "Back" at bounding box center [538, 423] width 40 height 23
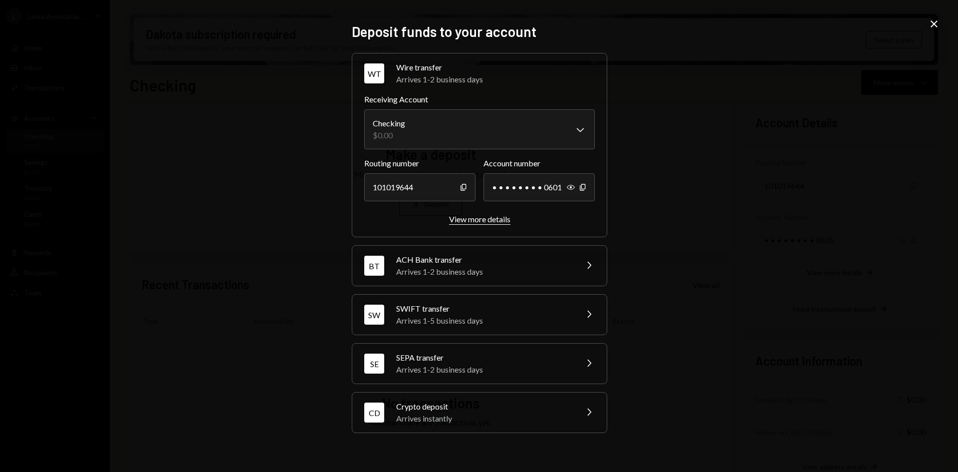
click at [493, 222] on div "View more details" at bounding box center [479, 218] width 61 height 9
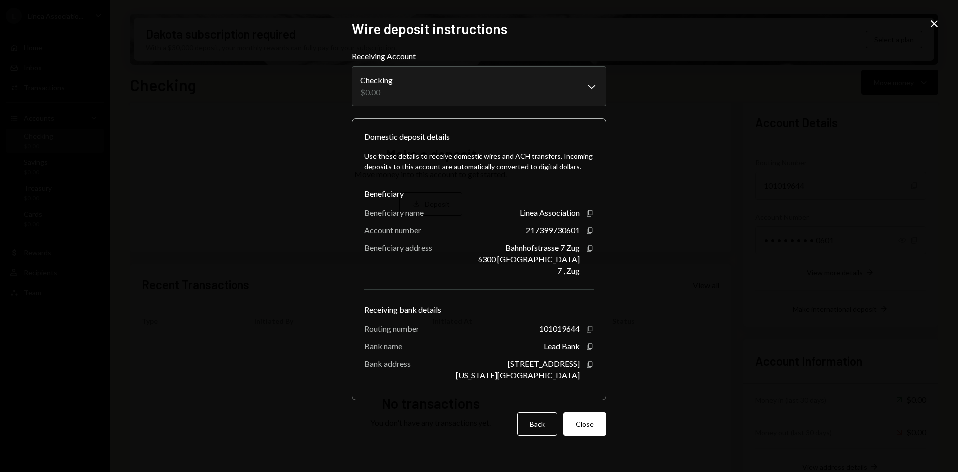
click at [589, 329] on icon "button" at bounding box center [589, 328] width 5 height 6
click at [549, 425] on button "Back" at bounding box center [538, 423] width 40 height 23
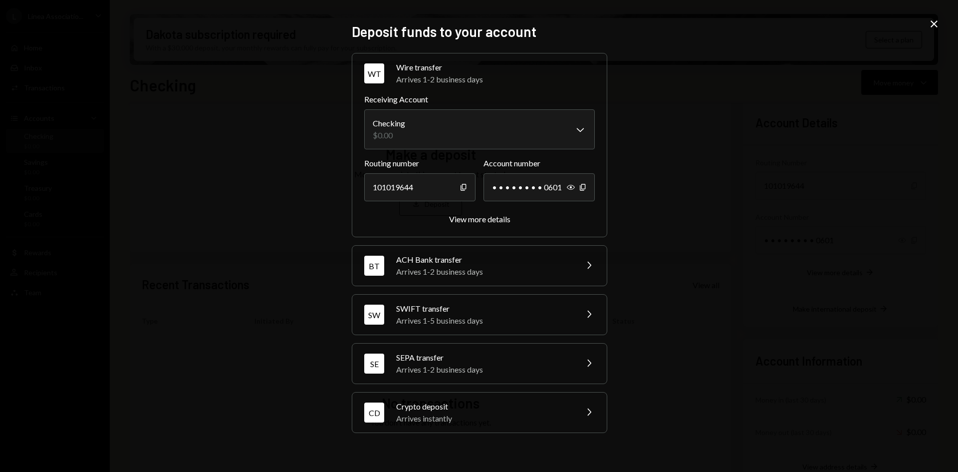
click at [459, 309] on div "SWIFT transfer" at bounding box center [483, 309] width 175 height 12
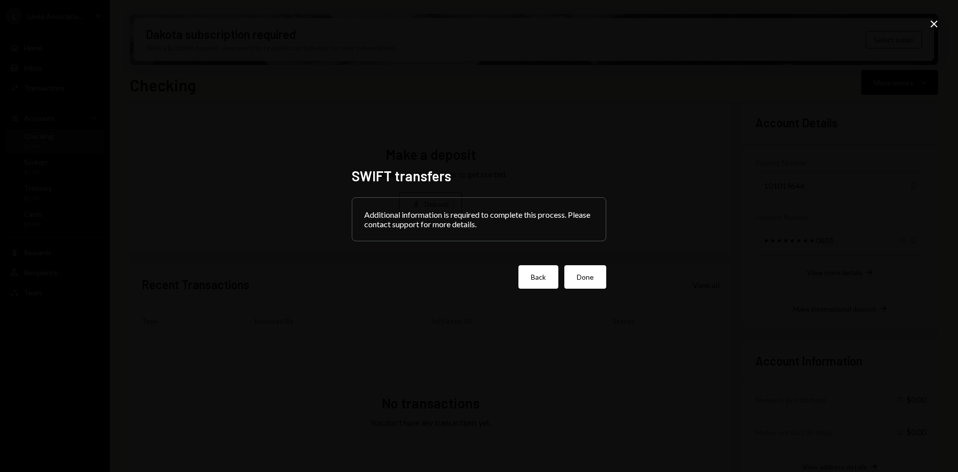
click at [534, 282] on button "Back" at bounding box center [539, 276] width 40 height 23
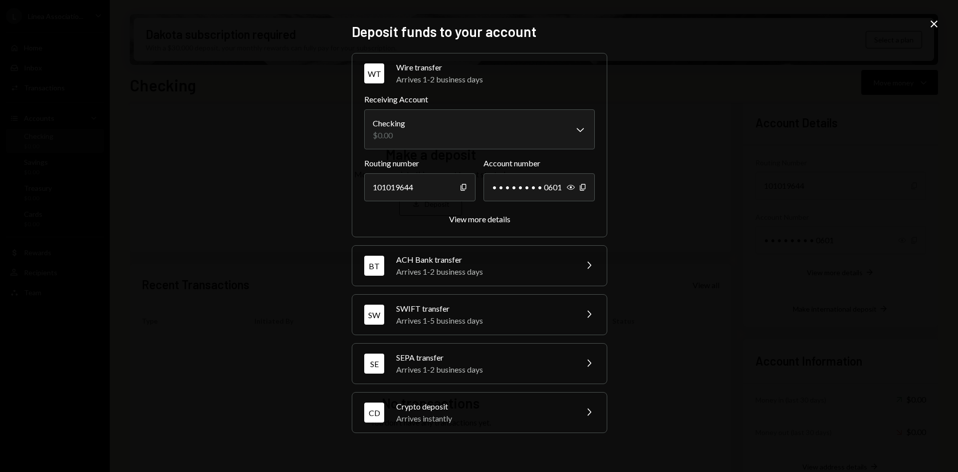
click at [491, 275] on div "Arrives 1-2 business days" at bounding box center [483, 272] width 175 height 12
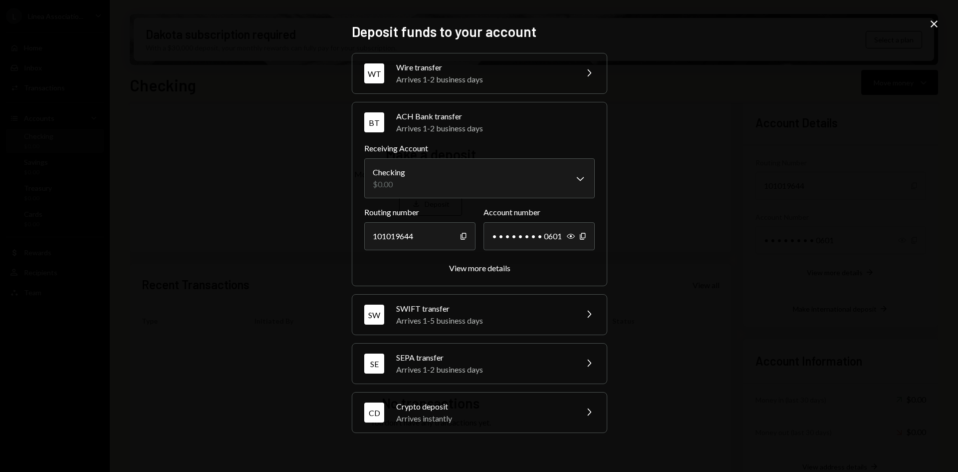
click at [479, 311] on div "SWIFT transfer" at bounding box center [483, 309] width 175 height 12
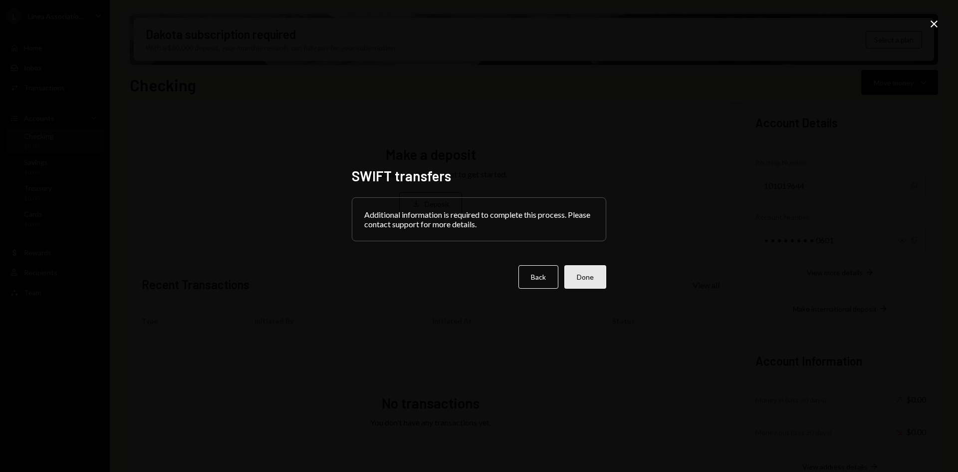
click at [590, 270] on button "Done" at bounding box center [586, 276] width 42 height 23
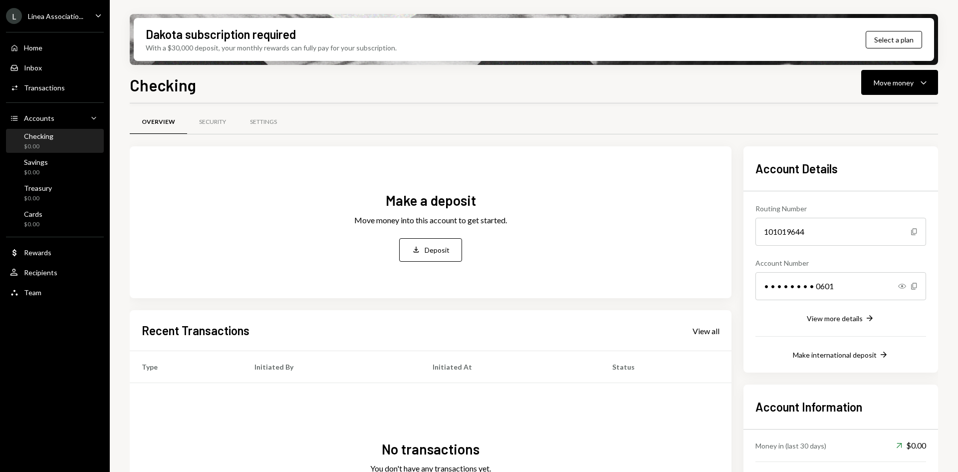
scroll to position [0, 0]
